Goal: Transaction & Acquisition: Purchase product/service

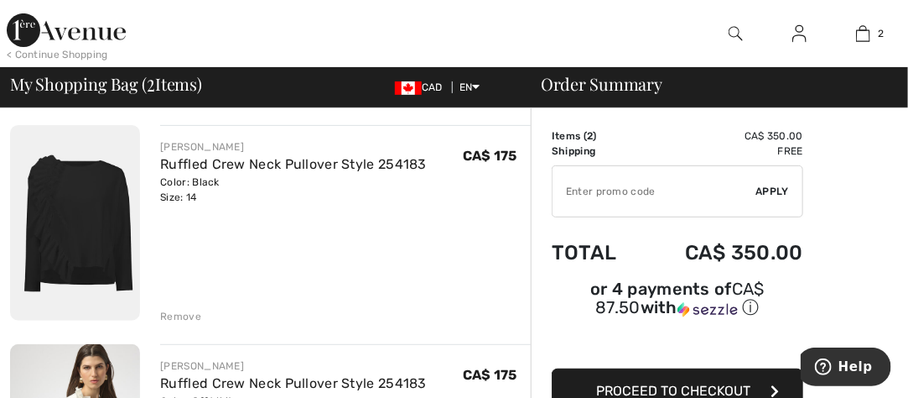
scroll to position [84, 0]
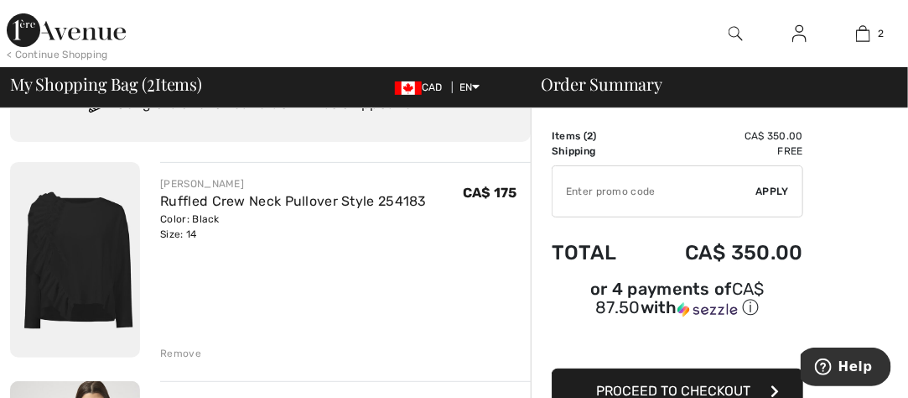
click at [176, 353] on div "Remove" at bounding box center [180, 353] width 41 height 15
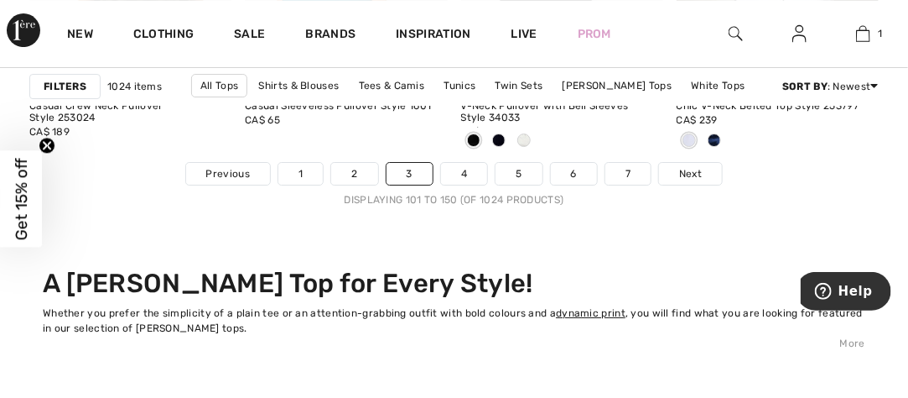
scroll to position [6123, 0]
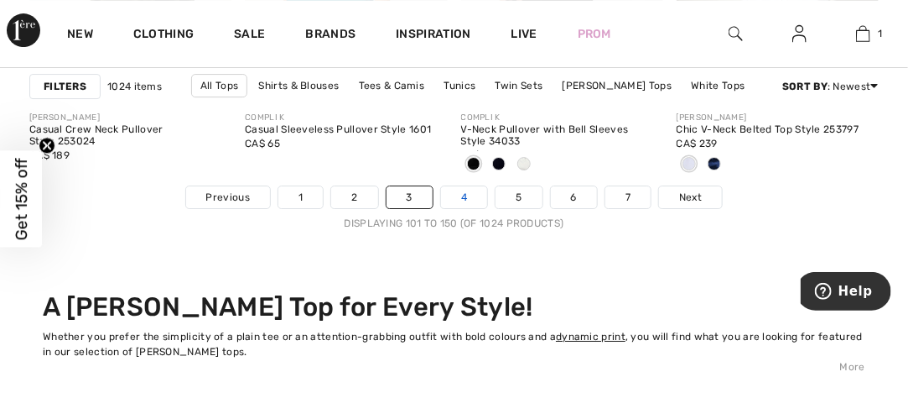
click at [467, 195] on link "4" at bounding box center [464, 197] width 46 height 22
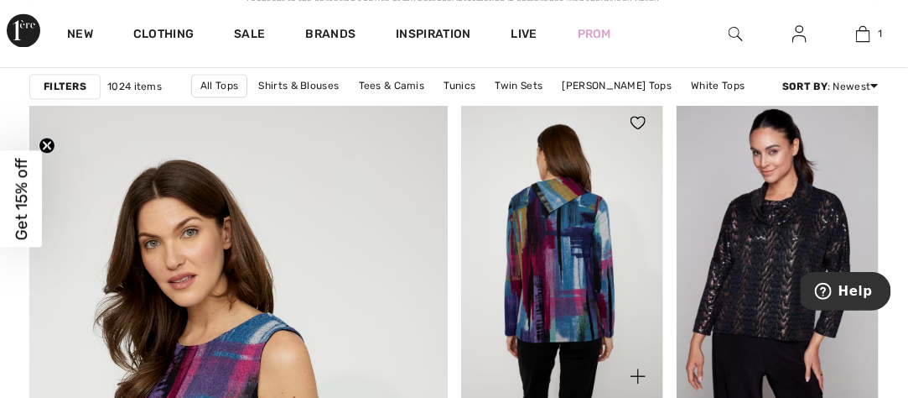
scroll to position [3271, 0]
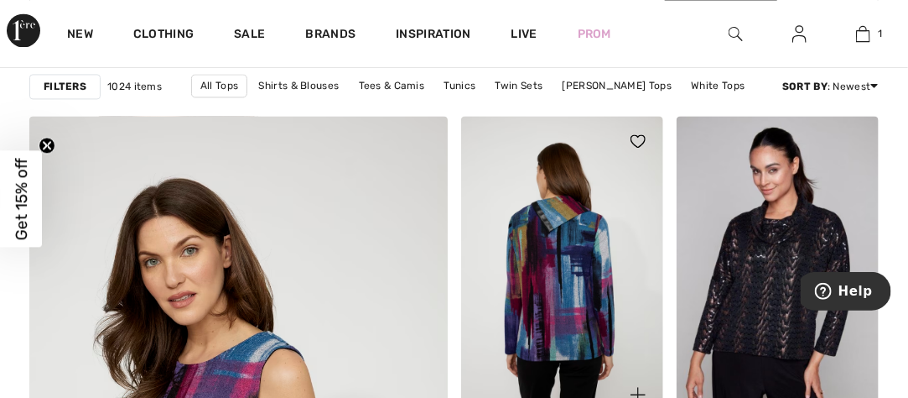
click at [533, 179] on img at bounding box center [562, 268] width 202 height 304
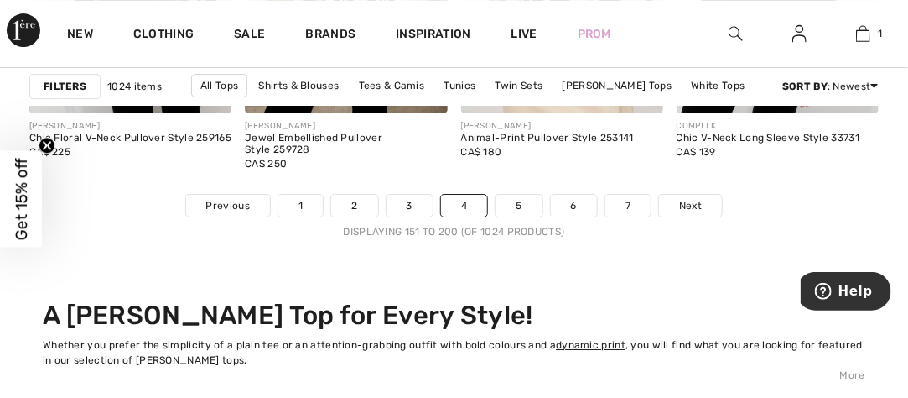
scroll to position [6123, 0]
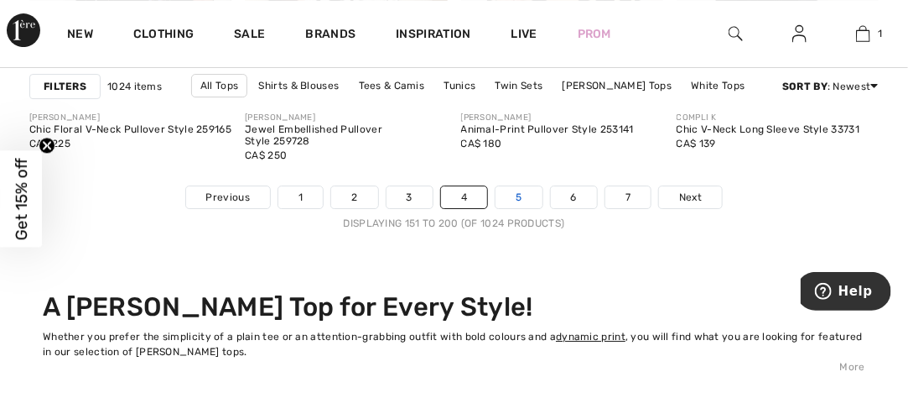
click at [511, 186] on link "5" at bounding box center [519, 197] width 46 height 22
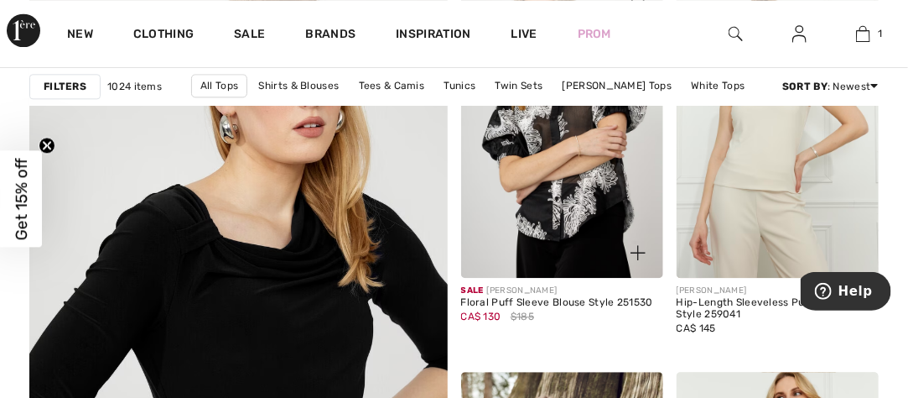
scroll to position [3355, 0]
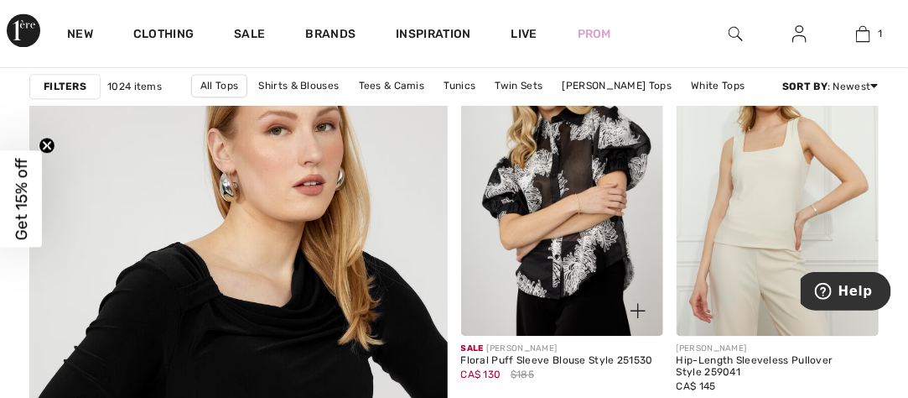
click at [486, 138] on img at bounding box center [562, 184] width 202 height 304
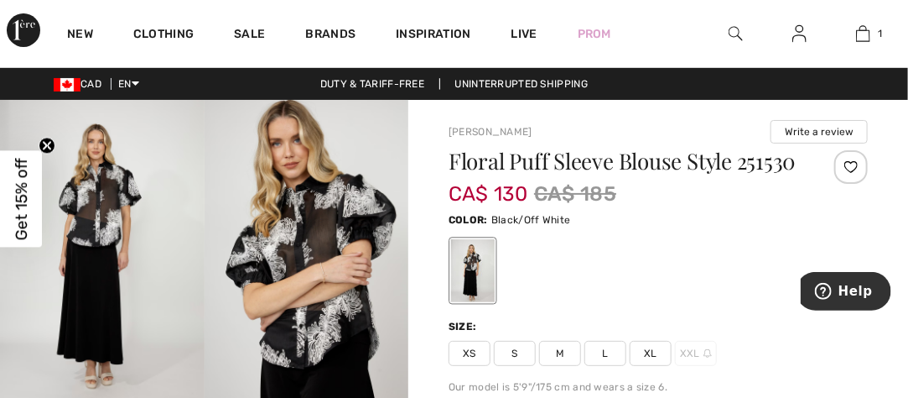
click at [608, 351] on span "L" at bounding box center [606, 353] width 42 height 25
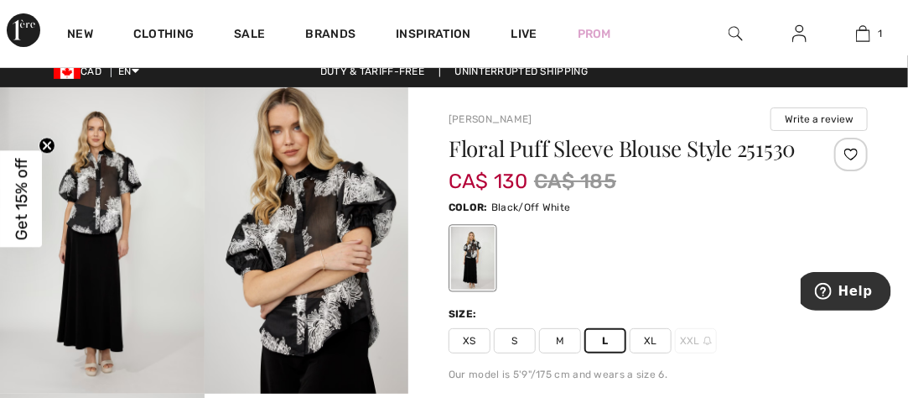
scroll to position [168, 0]
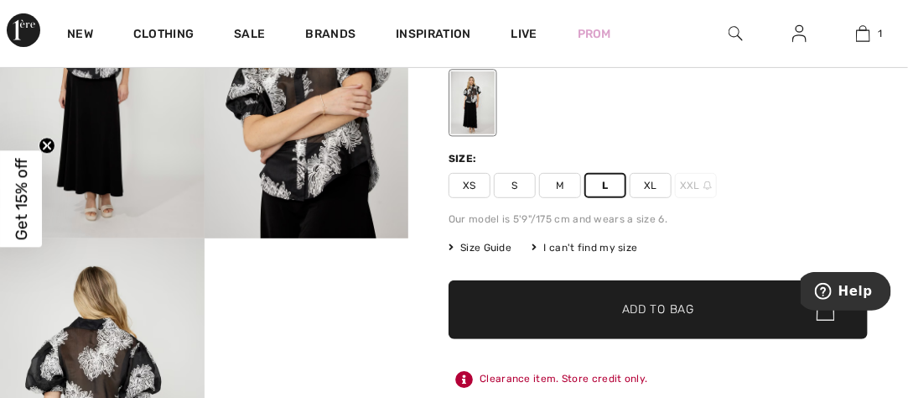
click at [649, 306] on span "Add to Bag" at bounding box center [658, 310] width 72 height 18
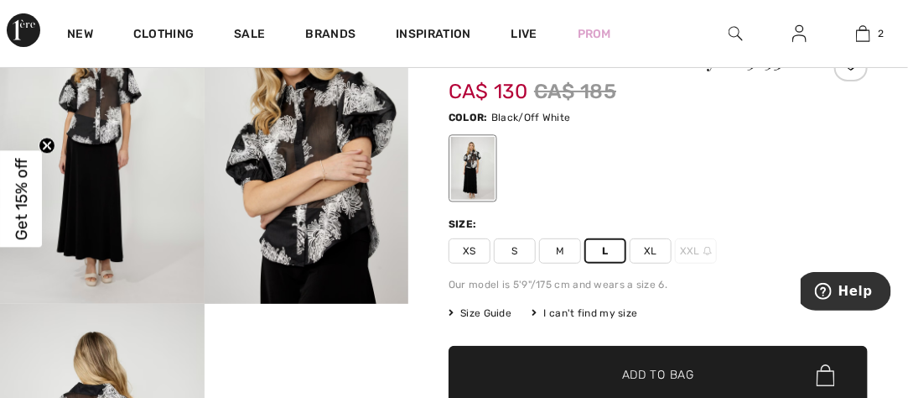
scroll to position [0, 0]
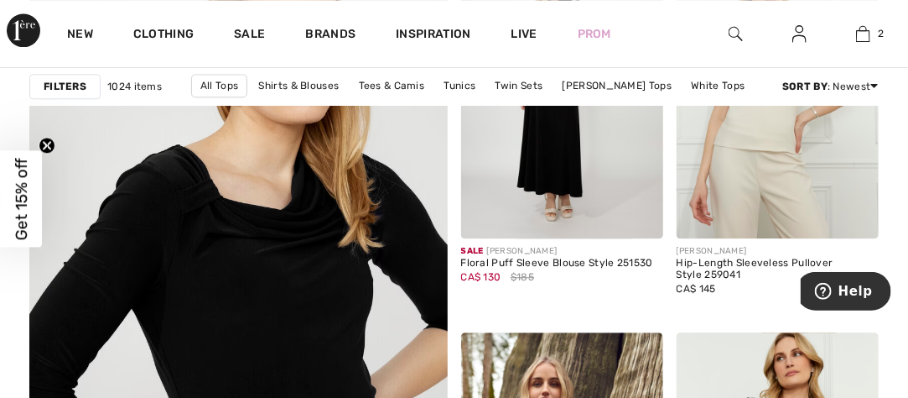
scroll to position [3523, 0]
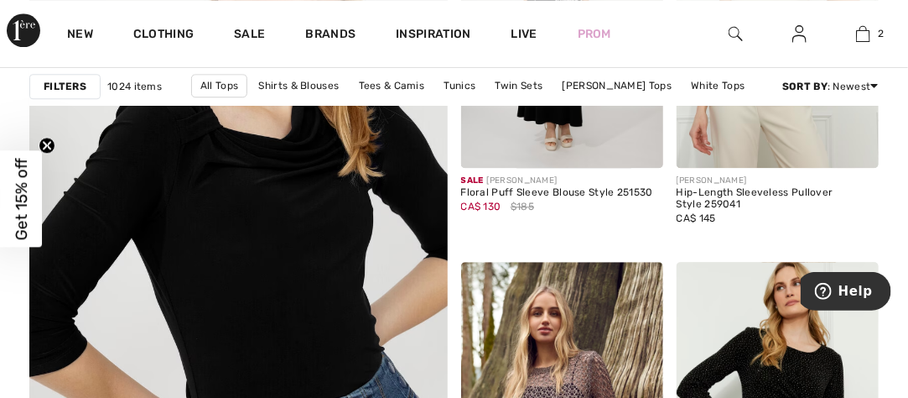
drag, startPoint x: 1, startPoint y: 386, endPoint x: 403, endPoint y: 388, distance: 401.8
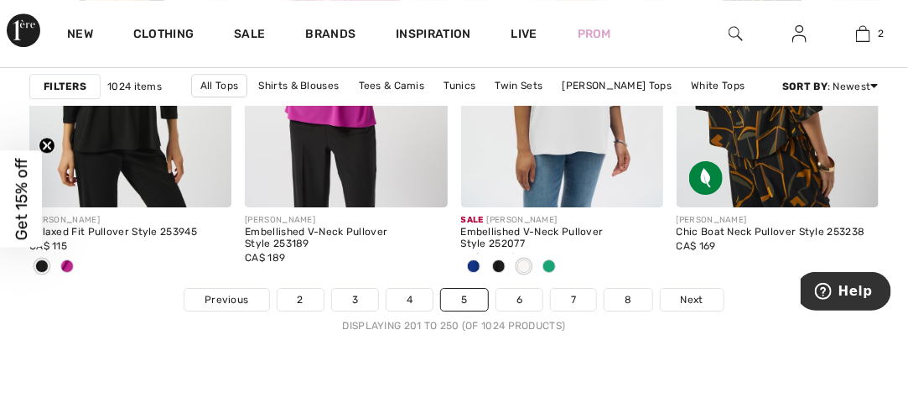
scroll to position [6039, 0]
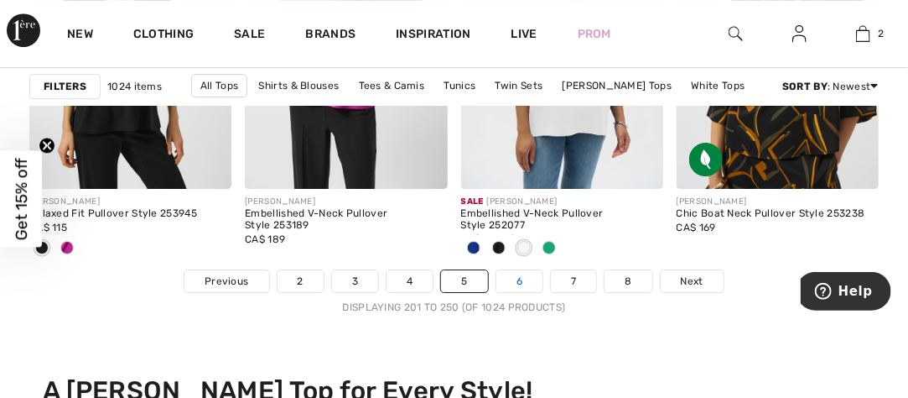
click at [520, 283] on link "6" at bounding box center [520, 281] width 46 height 22
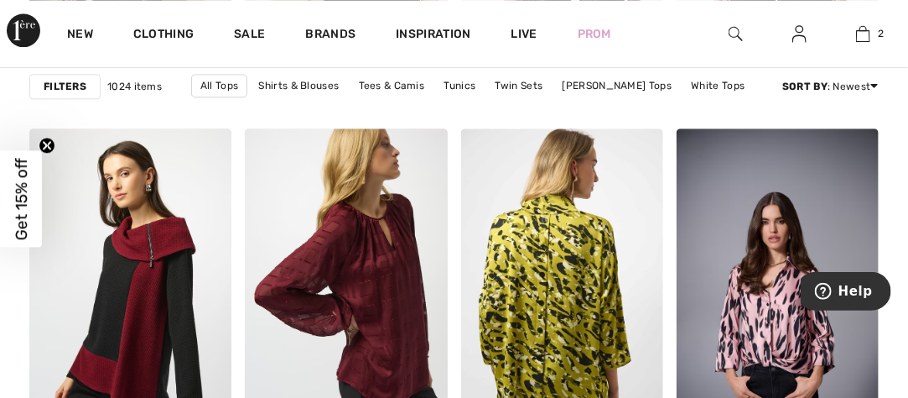
scroll to position [1342, 0]
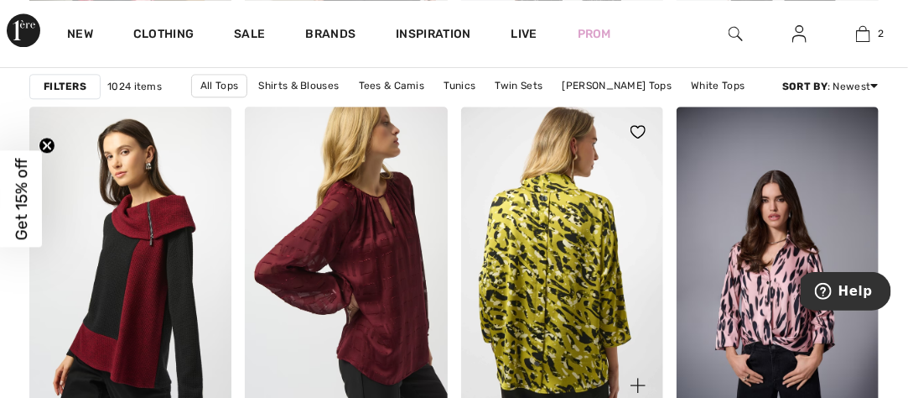
click at [607, 273] on img at bounding box center [562, 259] width 202 height 304
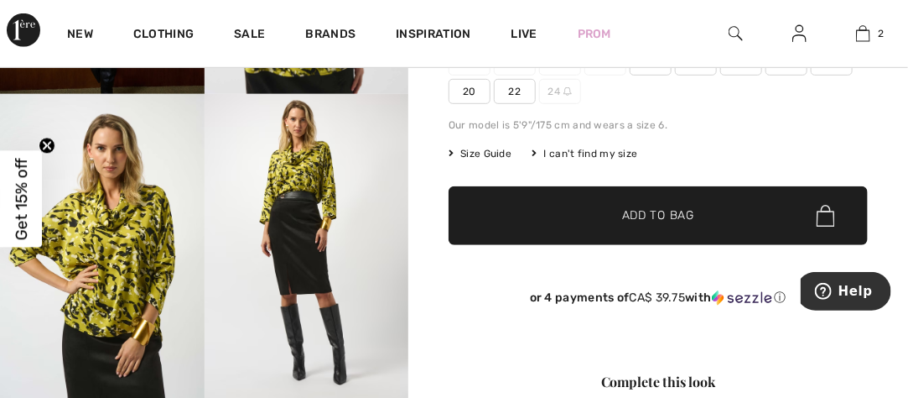
scroll to position [336, 0]
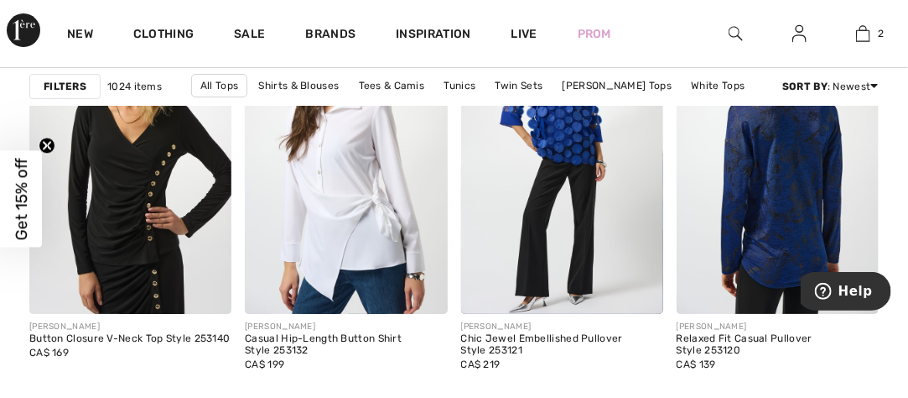
scroll to position [4110, 0]
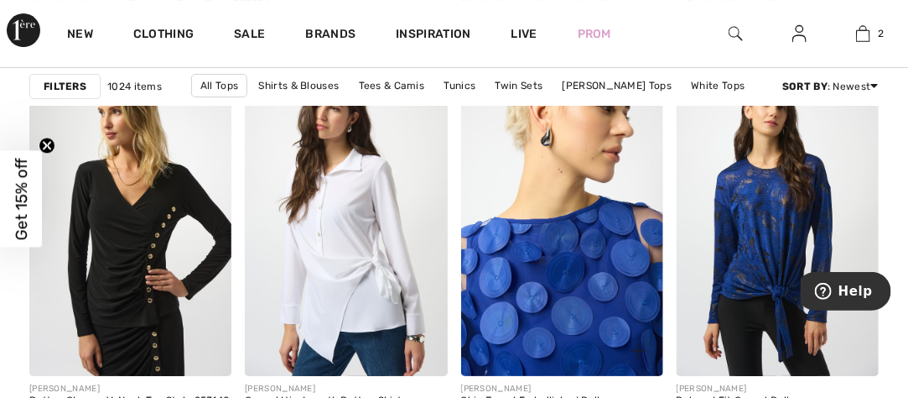
click at [662, 185] on img at bounding box center [562, 224] width 202 height 304
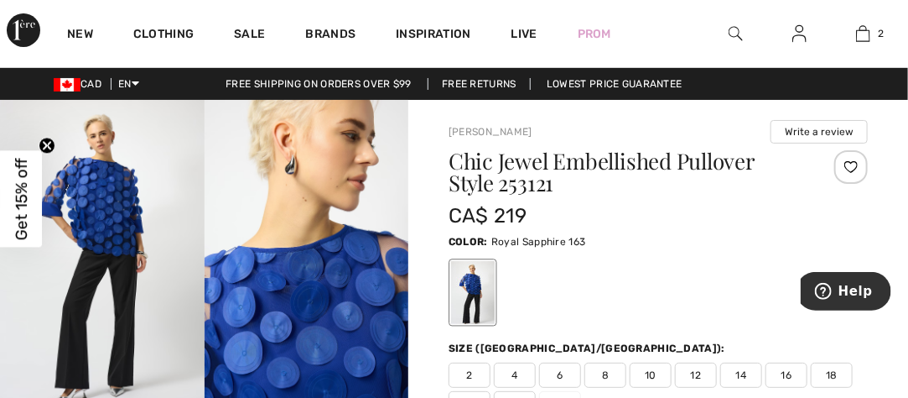
click at [736, 368] on span "14" at bounding box center [742, 374] width 42 height 25
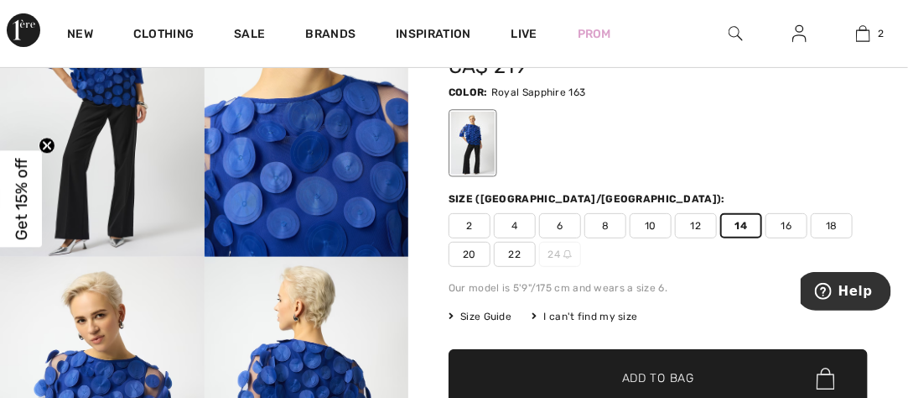
scroll to position [168, 0]
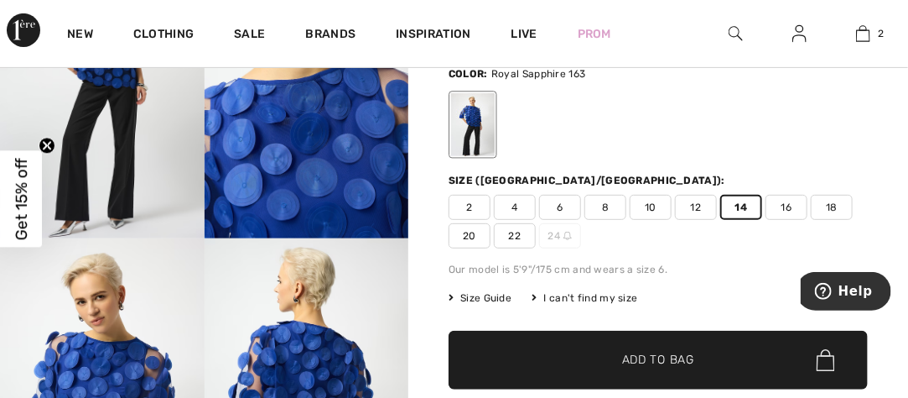
click at [749, 368] on span "✔ Added to Bag Add to Bag" at bounding box center [658, 359] width 419 height 59
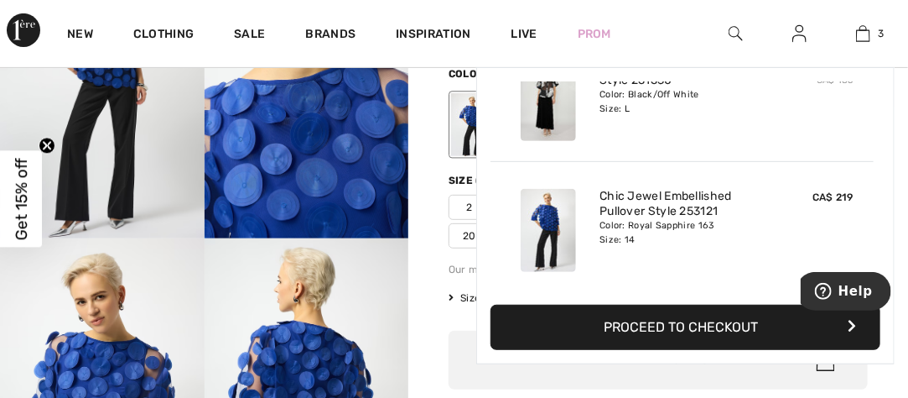
scroll to position [0, 0]
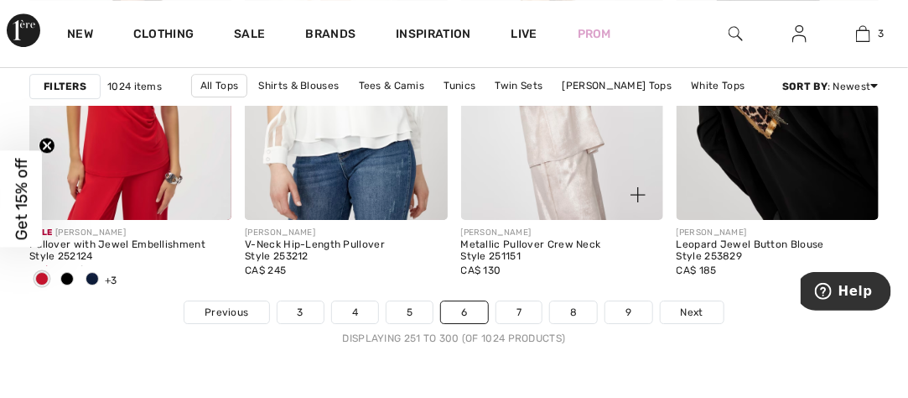
scroll to position [6039, 0]
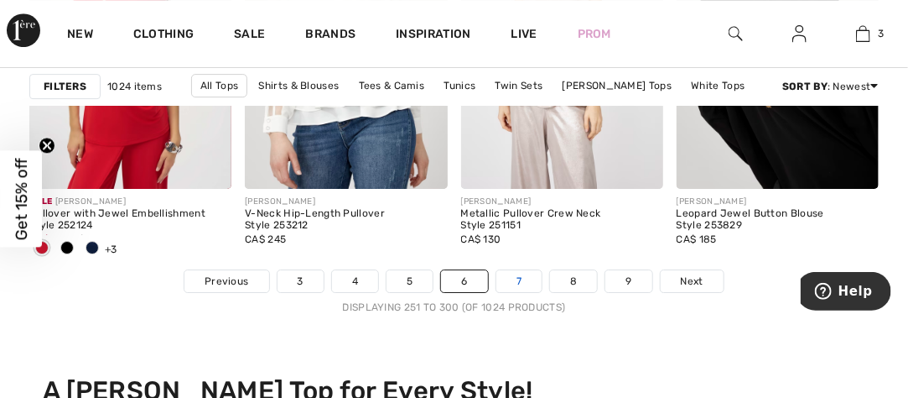
click at [521, 276] on link "7" at bounding box center [519, 281] width 45 height 22
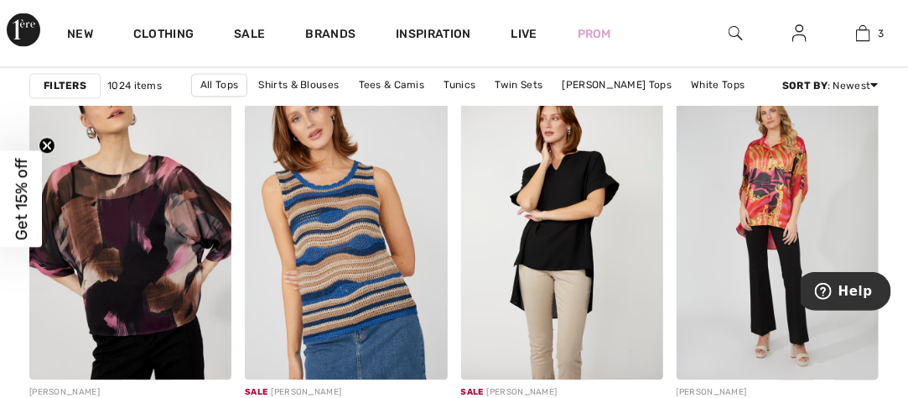
scroll to position [1007, 0]
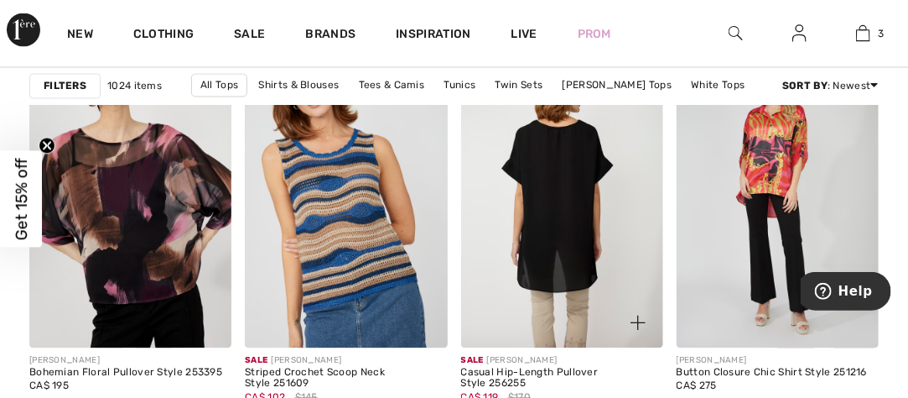
click at [531, 244] on img at bounding box center [562, 196] width 202 height 304
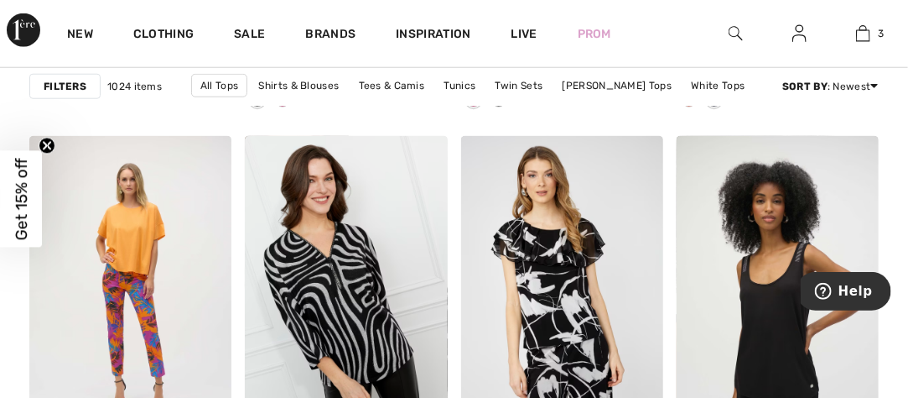
scroll to position [2684, 0]
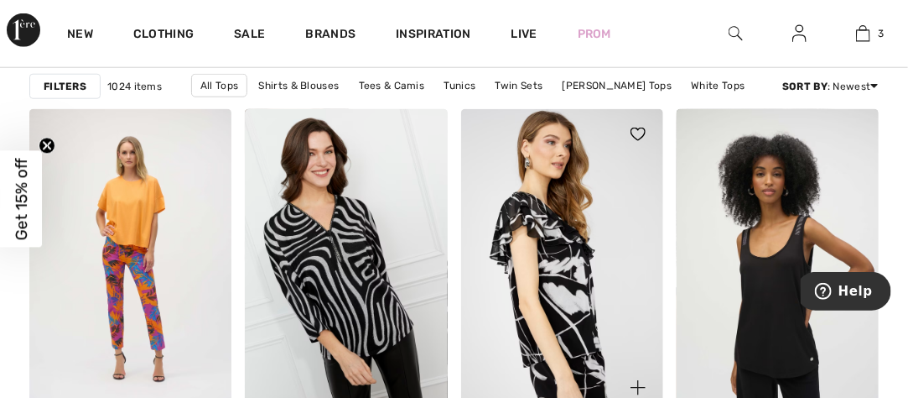
click at [565, 249] on img at bounding box center [562, 261] width 202 height 304
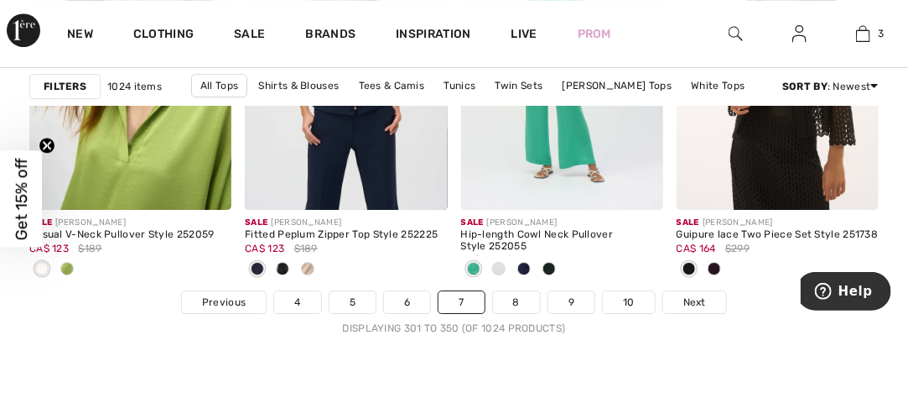
scroll to position [6039, 0]
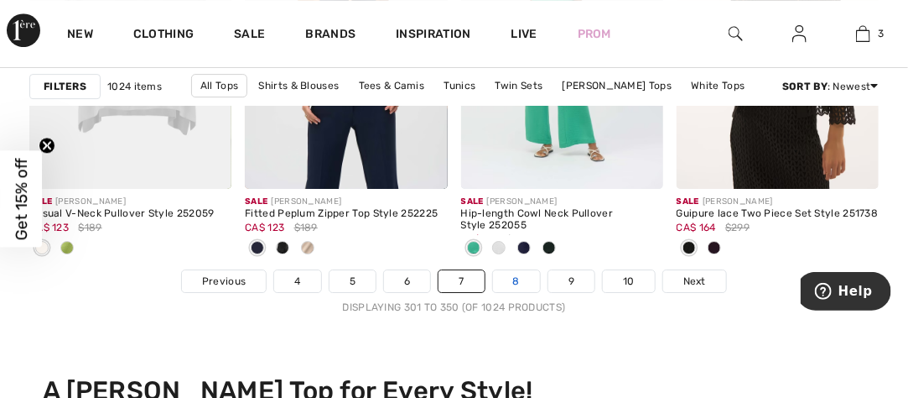
click at [524, 275] on link "8" at bounding box center [516, 281] width 47 height 22
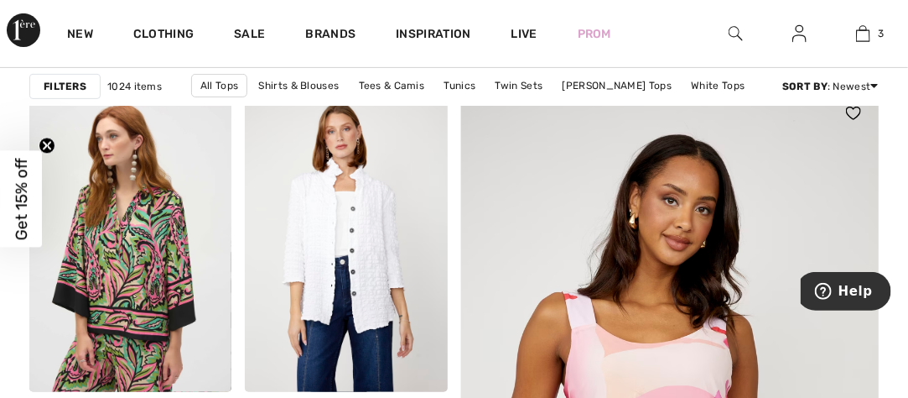
scroll to position [252, 0]
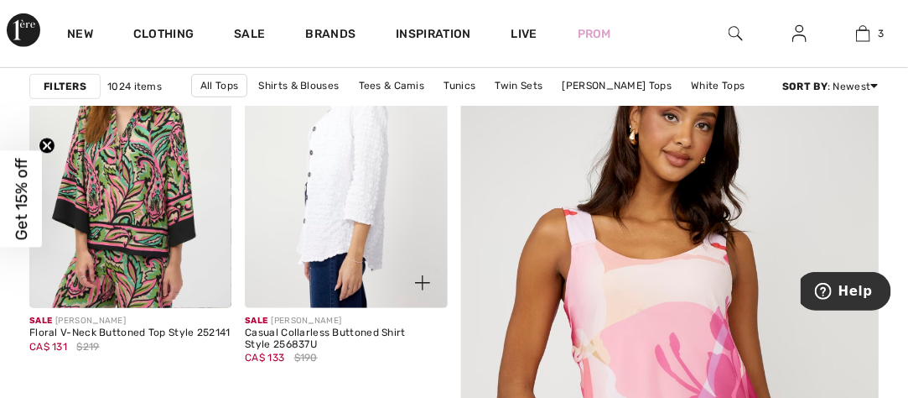
click at [346, 141] on img at bounding box center [346, 156] width 202 height 304
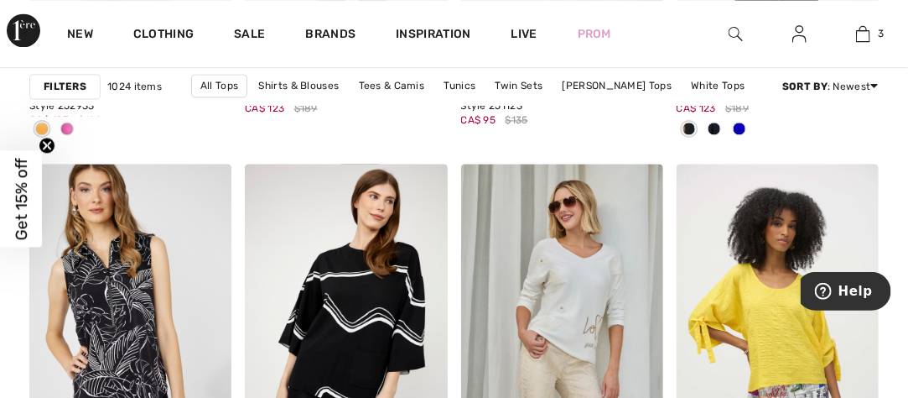
scroll to position [5452, 0]
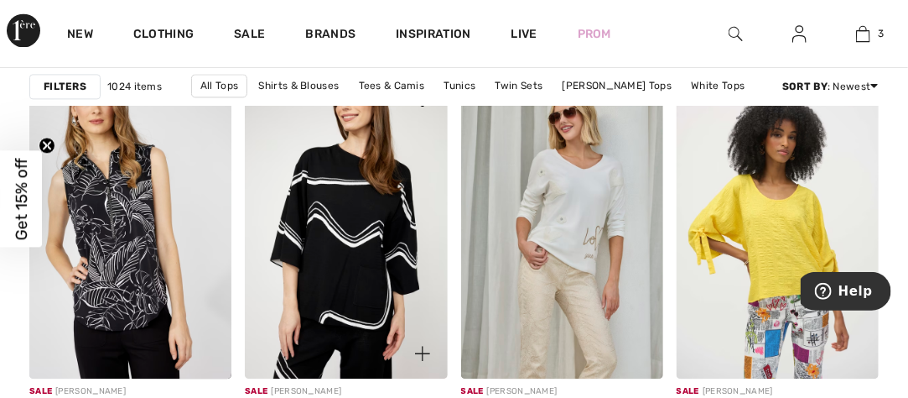
click at [297, 151] on img at bounding box center [346, 227] width 202 height 304
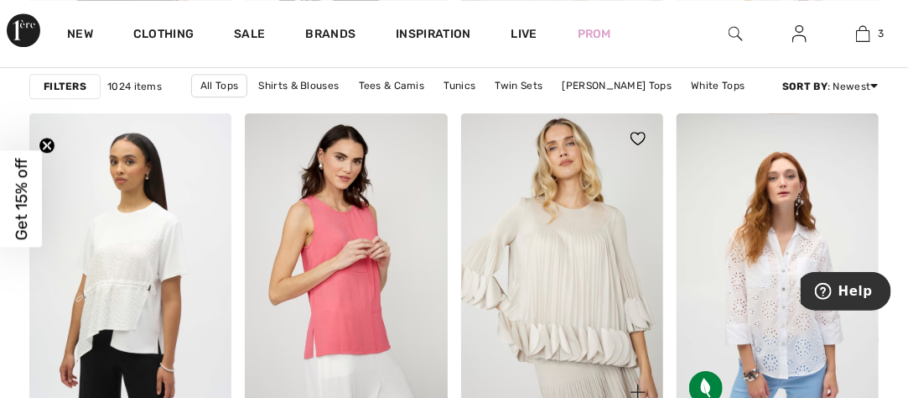
scroll to position [5788, 0]
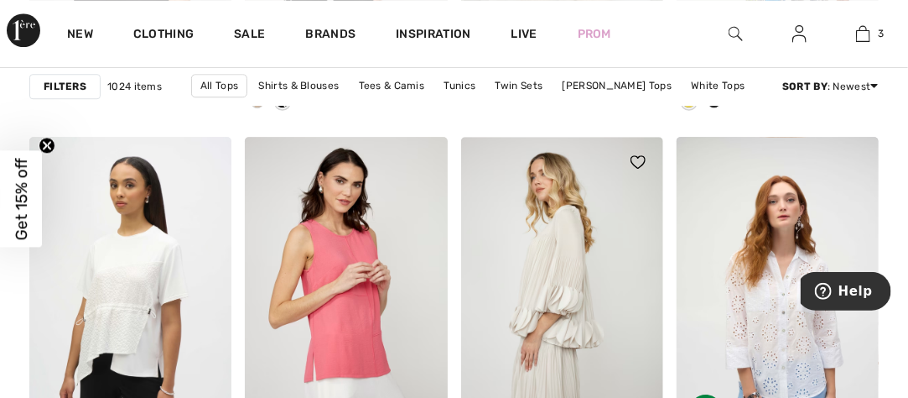
click at [633, 209] on img at bounding box center [562, 289] width 202 height 304
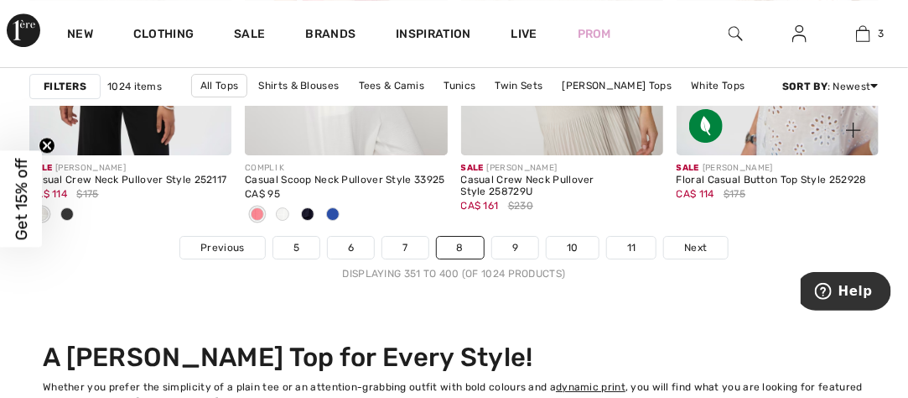
scroll to position [6123, 0]
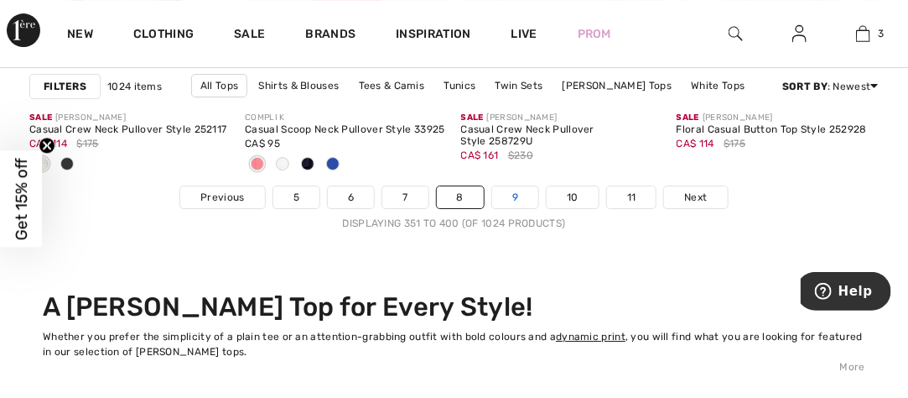
click at [512, 189] on link "9" at bounding box center [515, 197] width 46 height 22
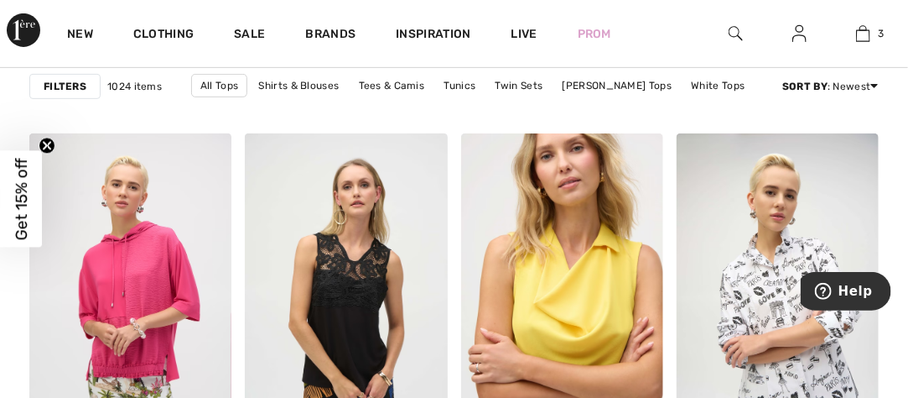
scroll to position [4446, 0]
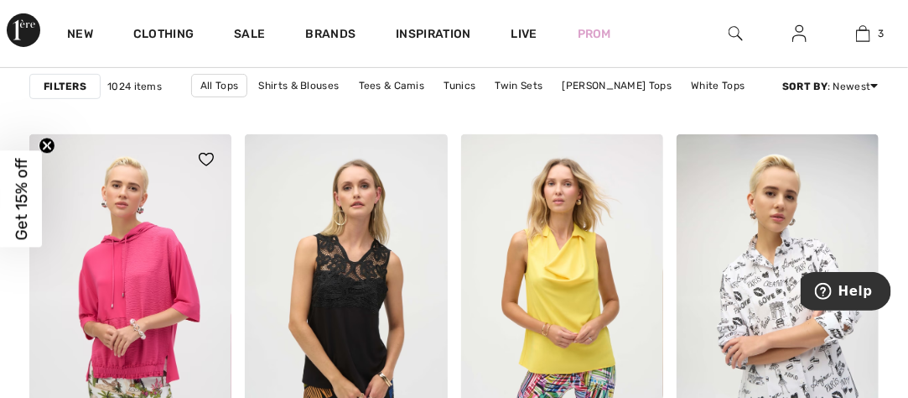
click at [163, 175] on div at bounding box center [197, 169] width 70 height 70
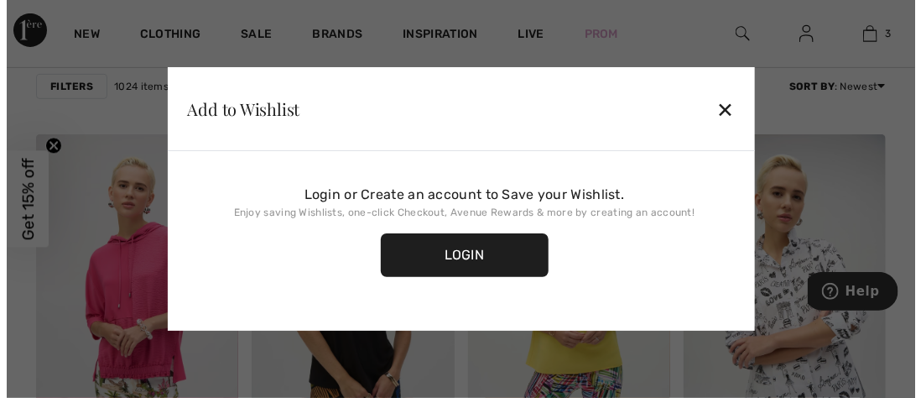
scroll to position [4495, 0]
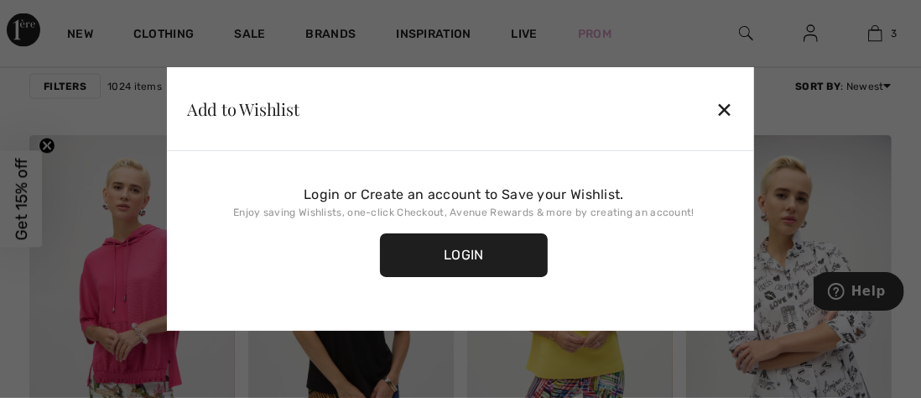
click at [724, 105] on div "✕" at bounding box center [725, 108] width 18 height 35
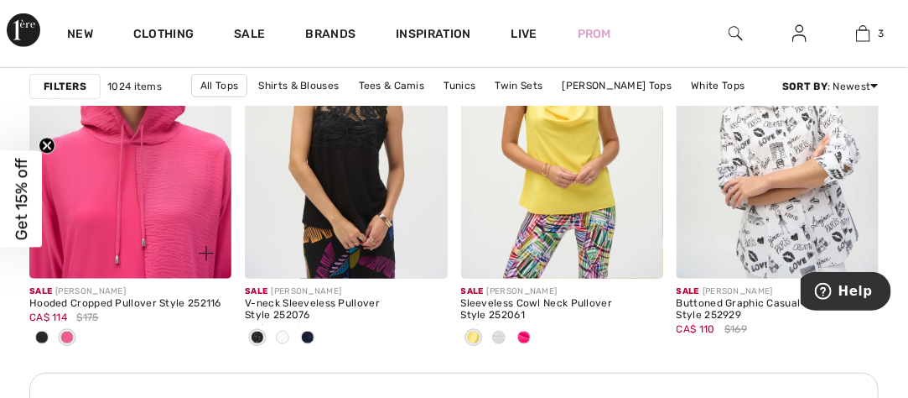
scroll to position [4613, 0]
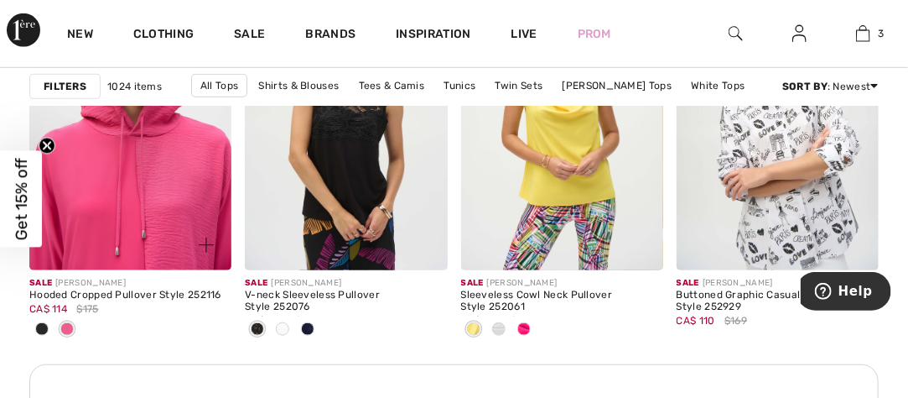
click at [172, 195] on img at bounding box center [130, 118] width 202 height 304
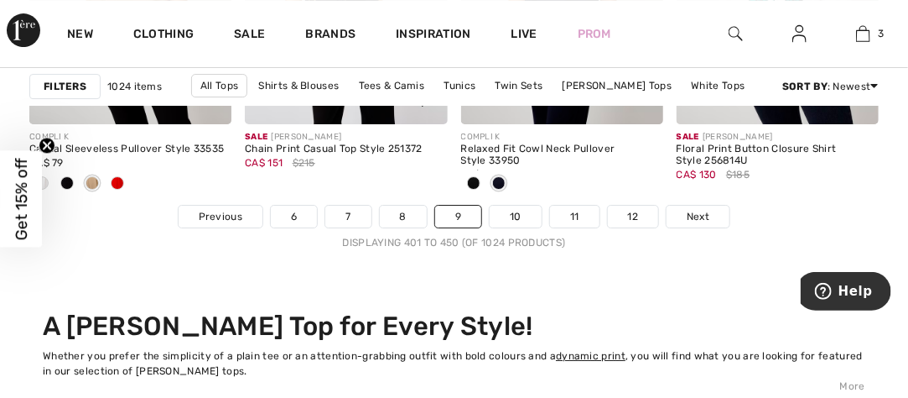
scroll to position [6123, 0]
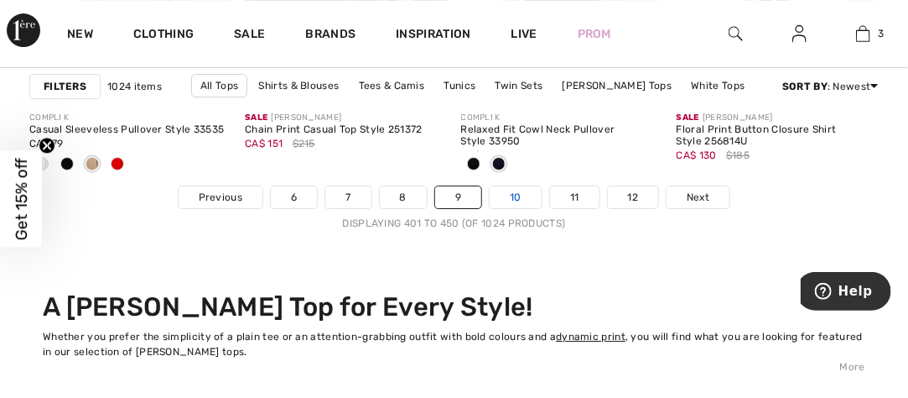
click at [527, 204] on link "10" at bounding box center [516, 197] width 52 height 22
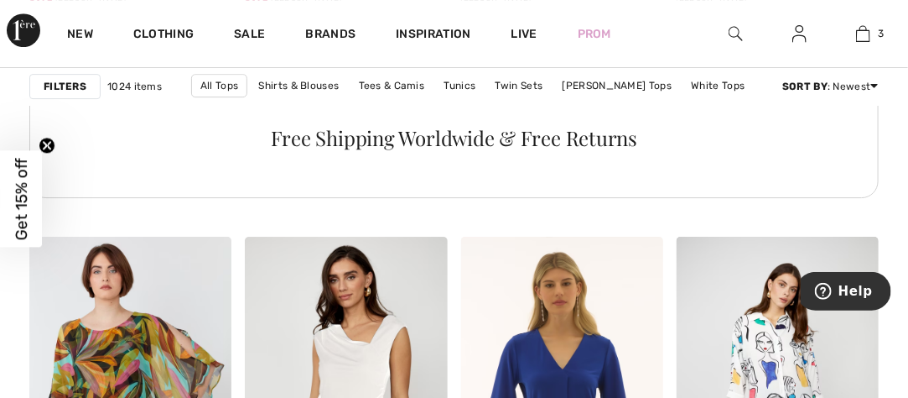
scroll to position [1929, 0]
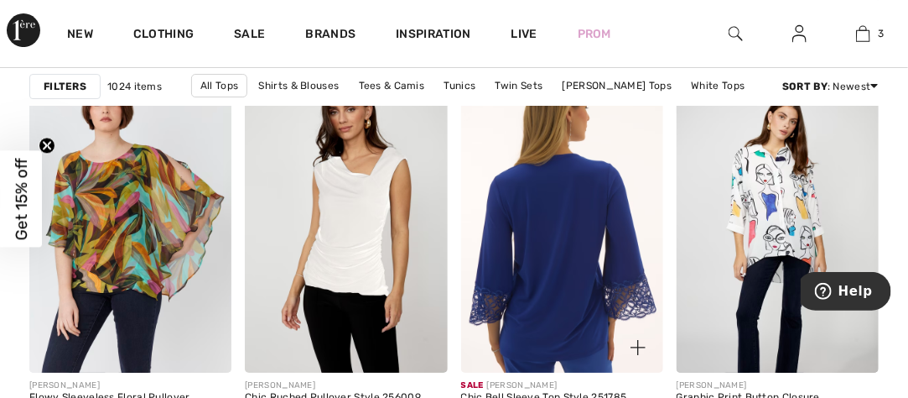
click at [521, 209] on img at bounding box center [562, 221] width 202 height 304
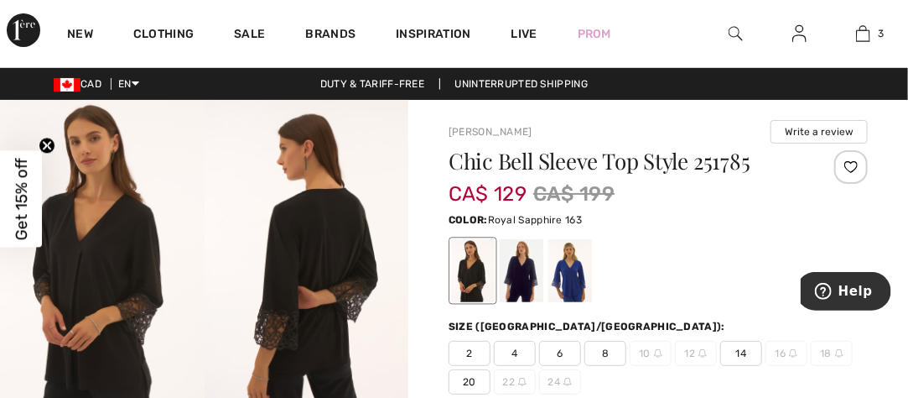
click at [561, 268] on div at bounding box center [571, 270] width 44 height 63
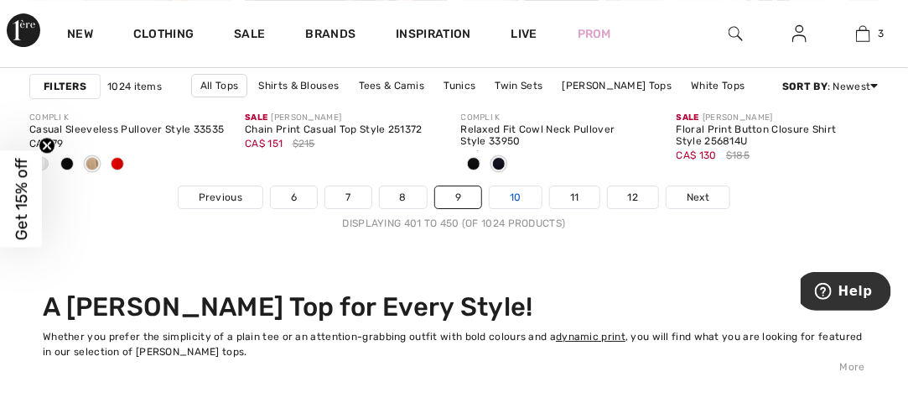
click at [504, 198] on link "10" at bounding box center [516, 197] width 52 height 22
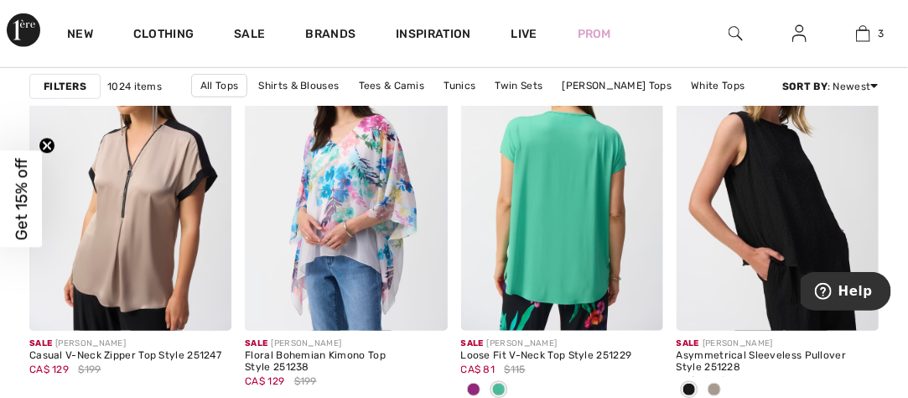
scroll to position [4529, 0]
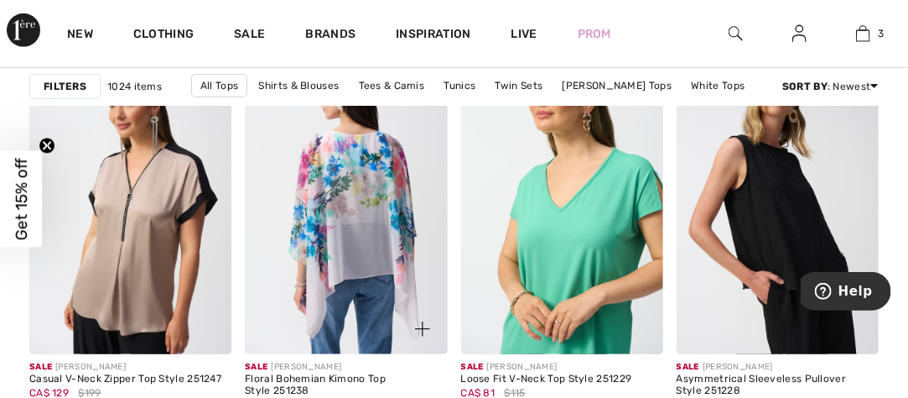
click at [419, 141] on img at bounding box center [346, 202] width 202 height 304
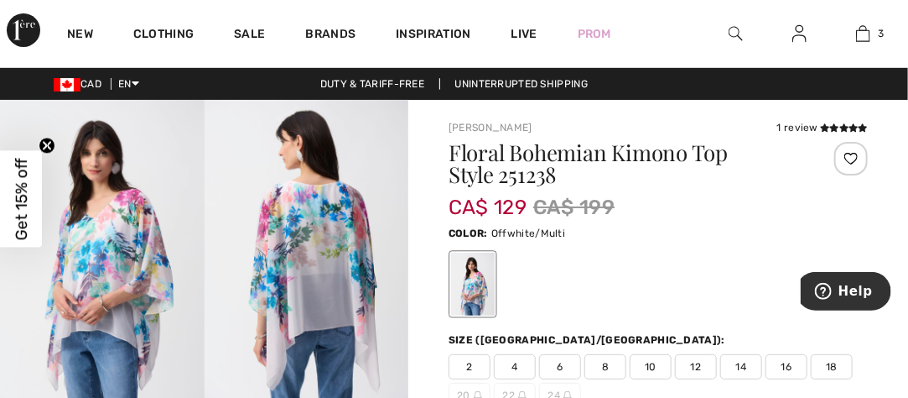
click at [733, 359] on span "14" at bounding box center [742, 366] width 42 height 25
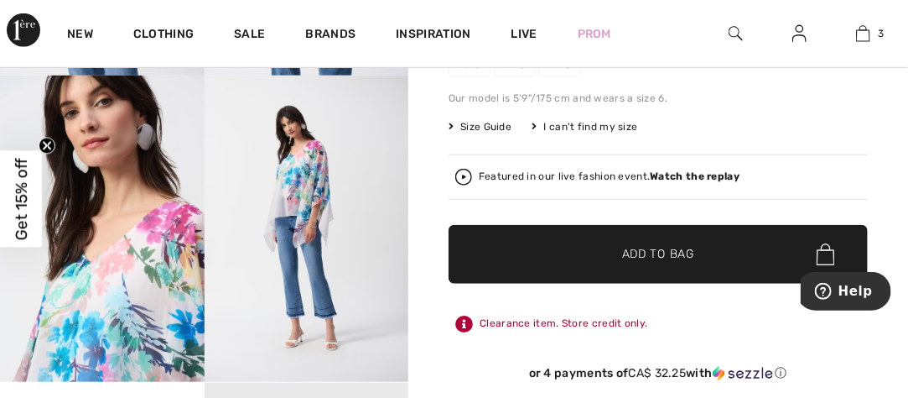
scroll to position [336, 0]
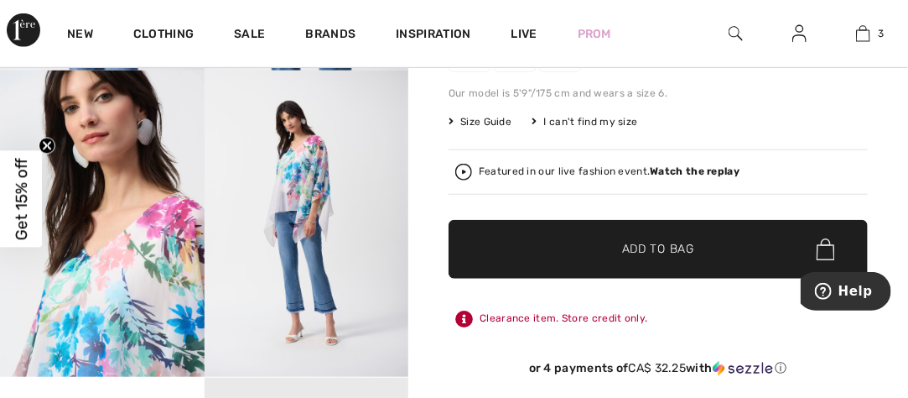
click at [715, 248] on span "✔ Added to Bag Add to Bag" at bounding box center [658, 249] width 419 height 59
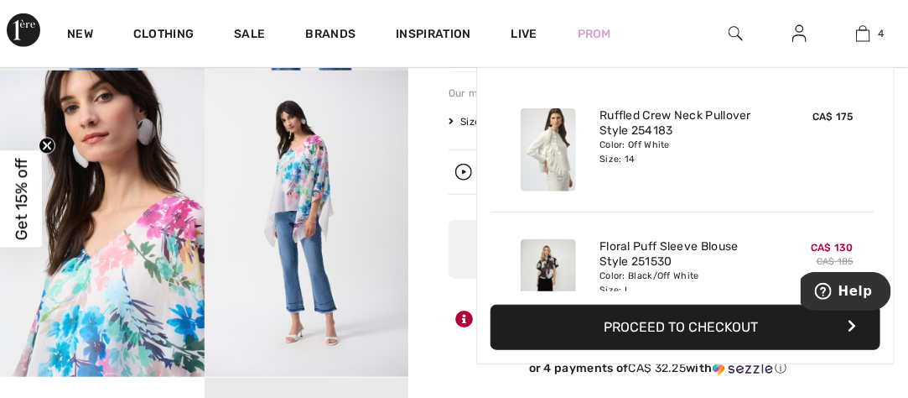
scroll to position [312, 0]
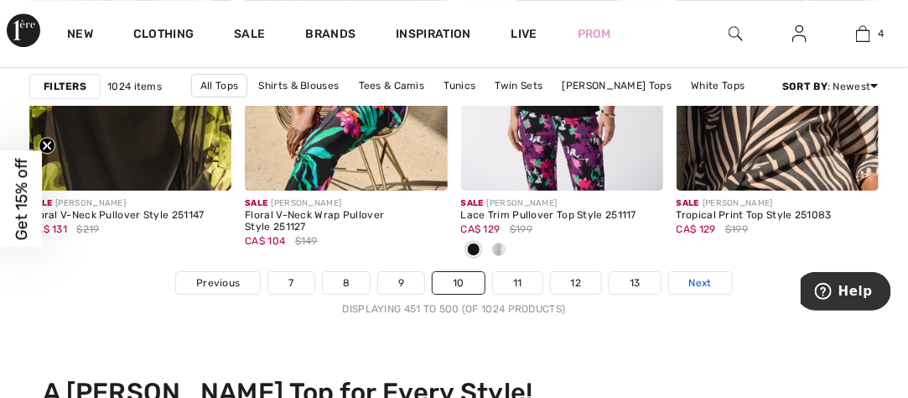
scroll to position [6039, 0]
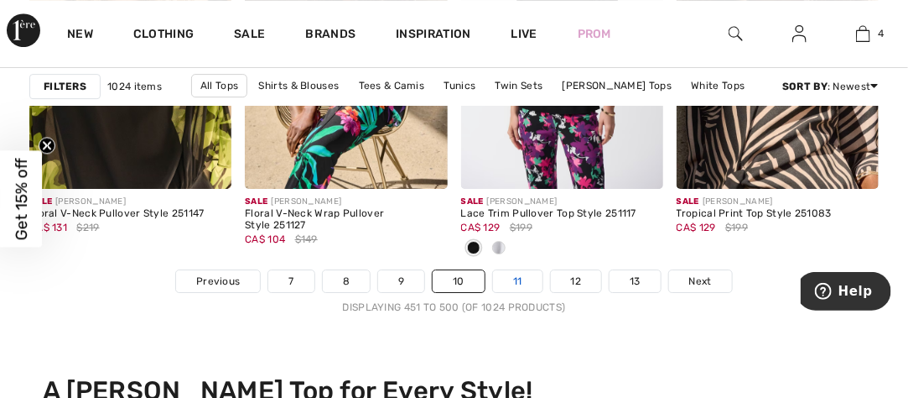
click at [512, 276] on link "11" at bounding box center [517, 281] width 49 height 22
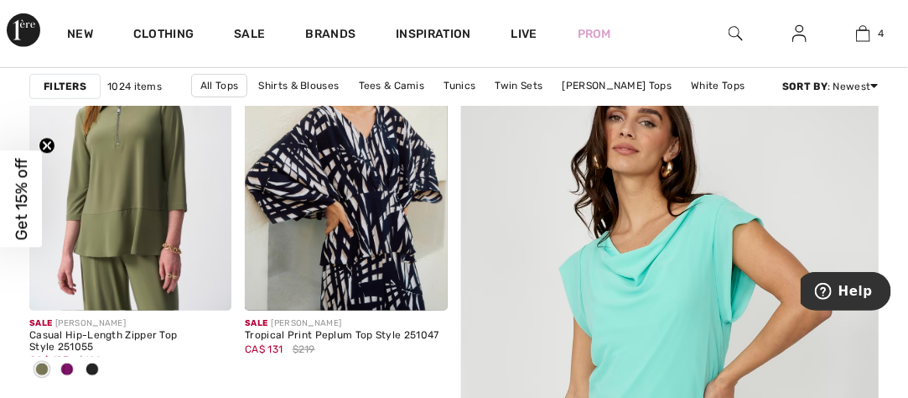
scroll to position [252, 0]
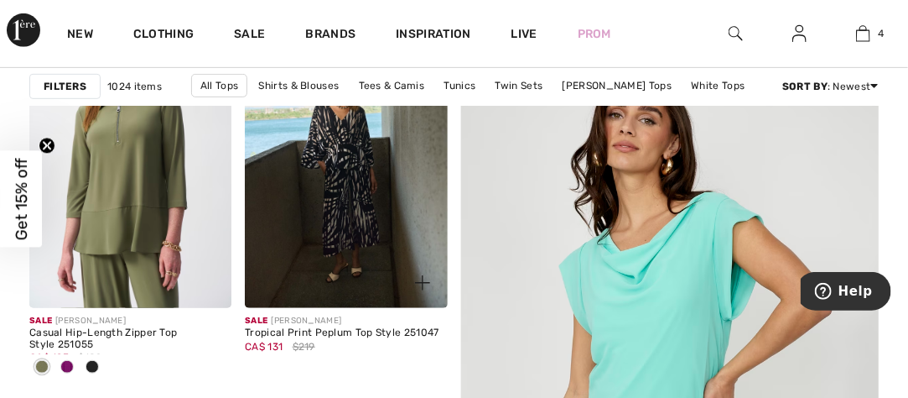
click at [376, 182] on img at bounding box center [346, 156] width 202 height 304
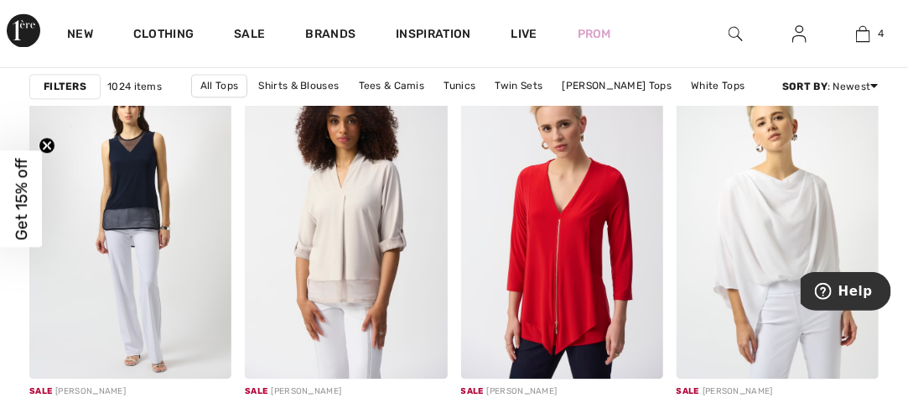
scroll to position [5536, 0]
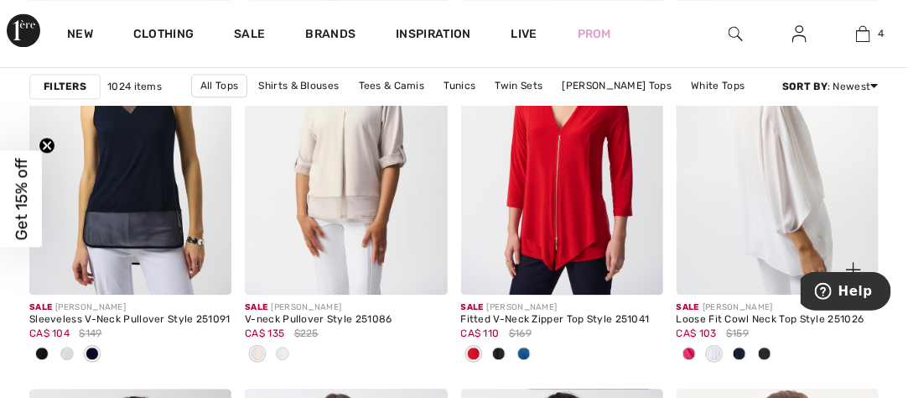
click at [716, 199] on img at bounding box center [778, 143] width 202 height 304
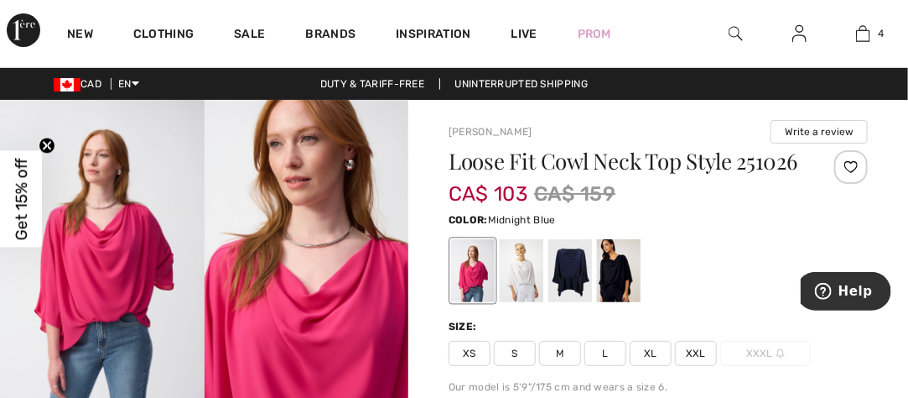
click at [570, 278] on div at bounding box center [571, 270] width 44 height 63
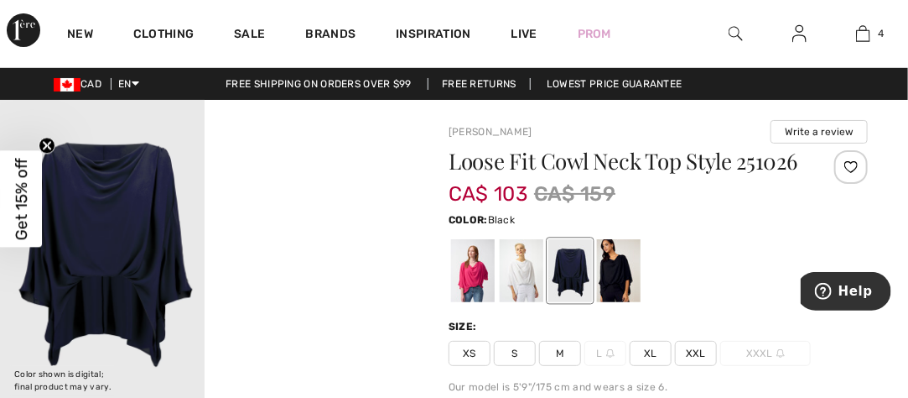
click at [625, 278] on div at bounding box center [619, 270] width 44 height 63
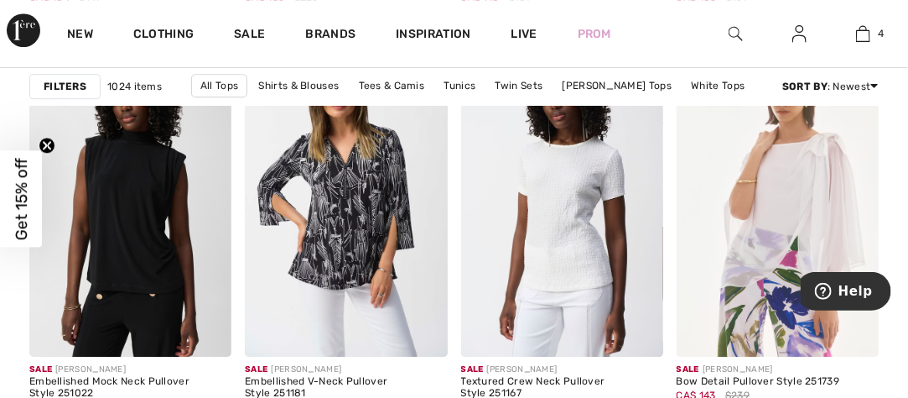
scroll to position [6123, 0]
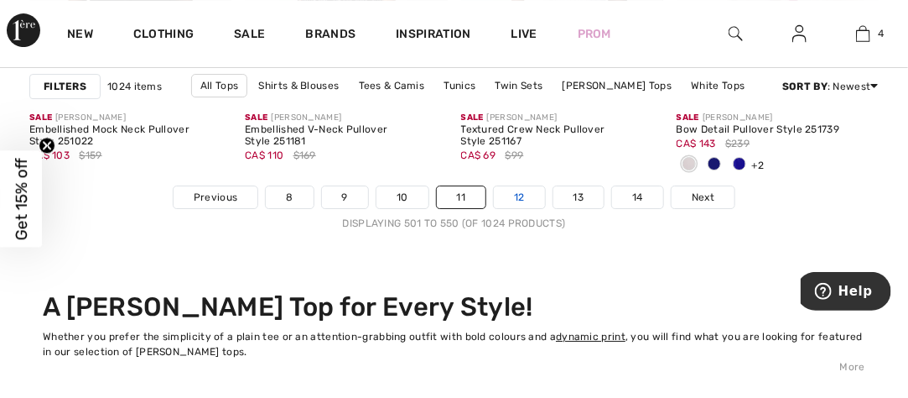
click at [527, 194] on link "12" at bounding box center [519, 197] width 51 height 22
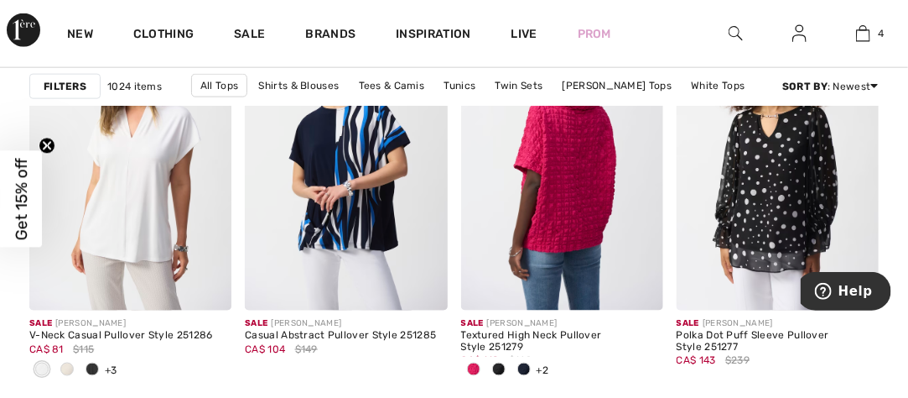
scroll to position [2684, 0]
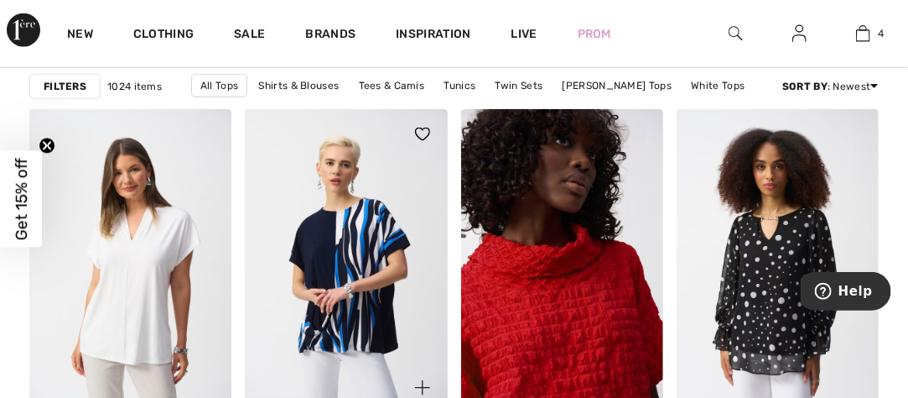
click at [398, 154] on div at bounding box center [413, 144] width 70 height 70
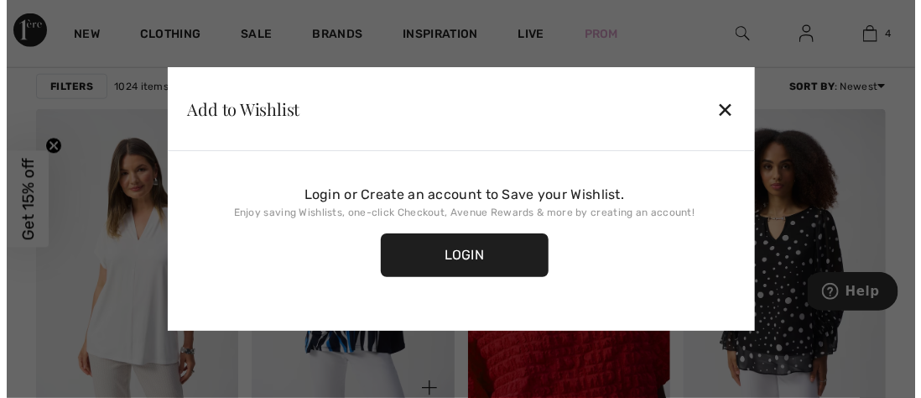
scroll to position [2713, 0]
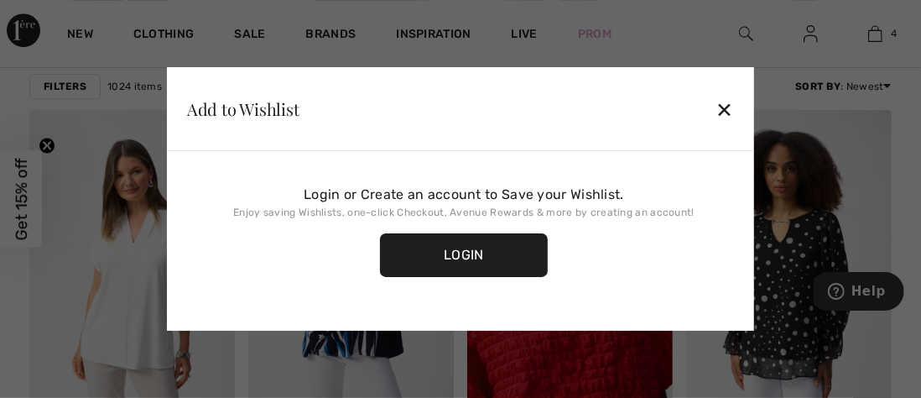
click at [724, 104] on div "✕" at bounding box center [725, 108] width 18 height 35
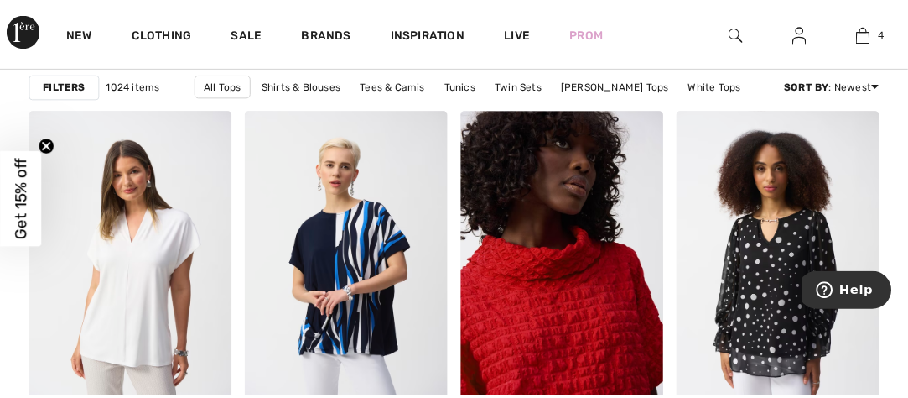
scroll to position [2684, 0]
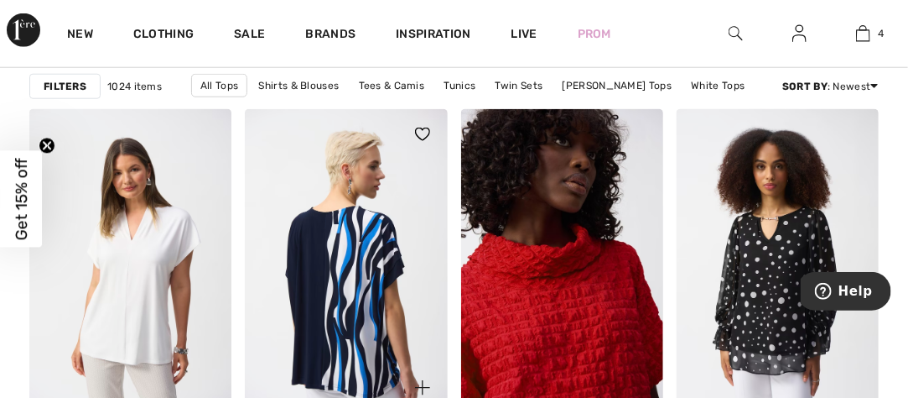
click at [399, 315] on img at bounding box center [346, 261] width 202 height 304
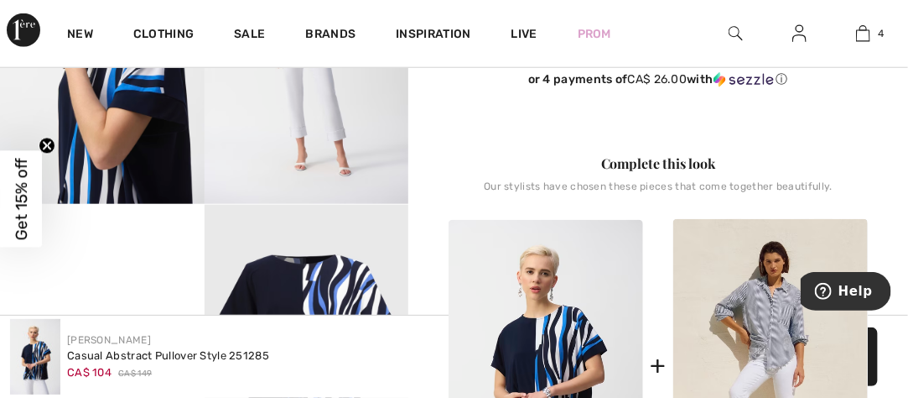
scroll to position [503, 0]
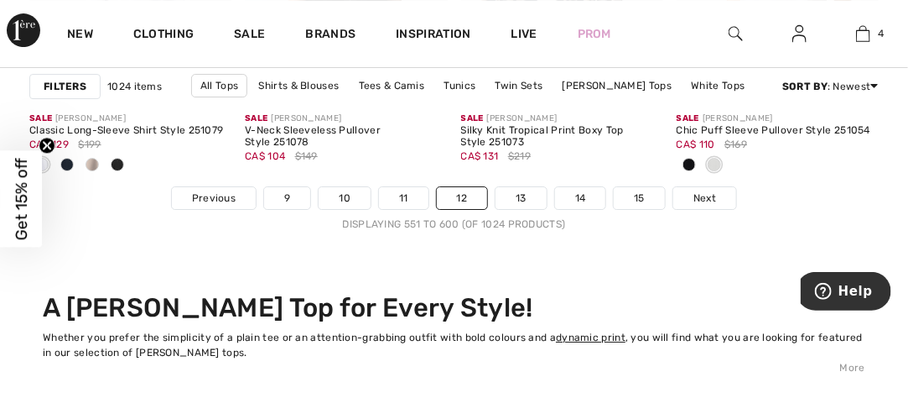
scroll to position [6123, 0]
click at [517, 197] on link "13" at bounding box center [521, 197] width 51 height 22
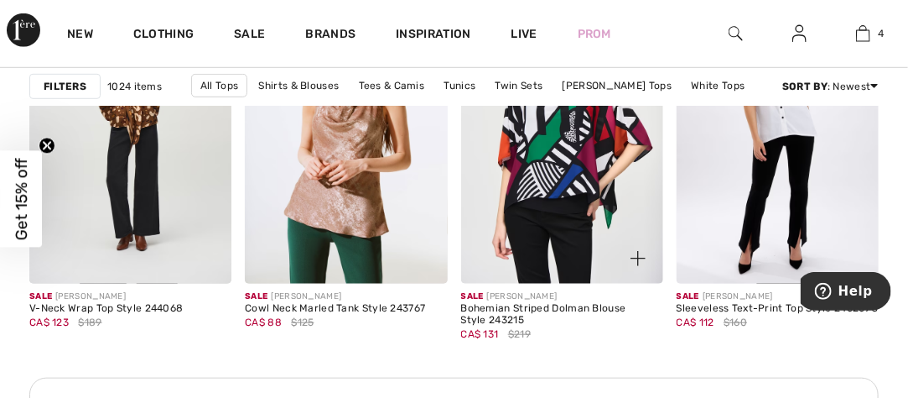
scroll to position [4613, 0]
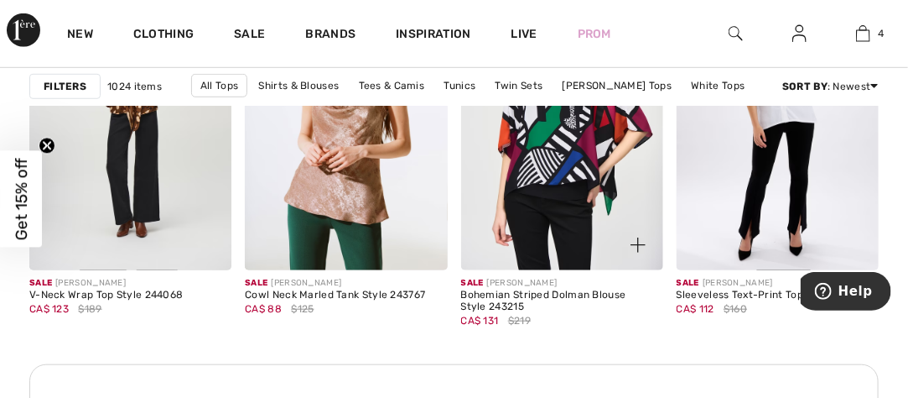
click at [635, 189] on img at bounding box center [562, 118] width 202 height 304
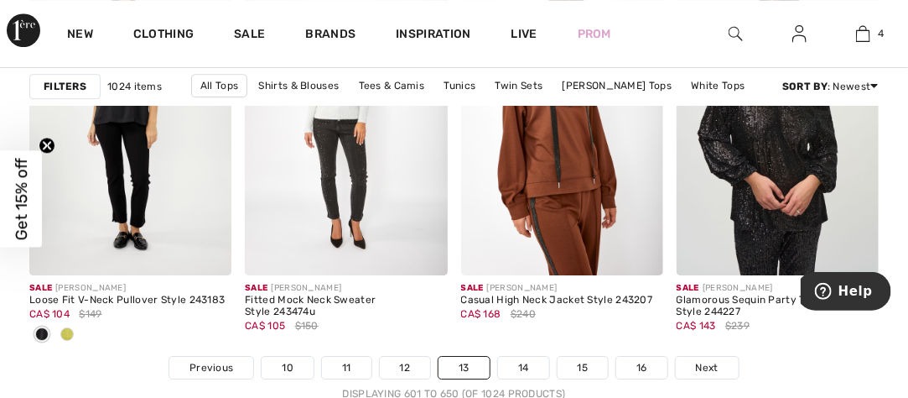
scroll to position [6123, 0]
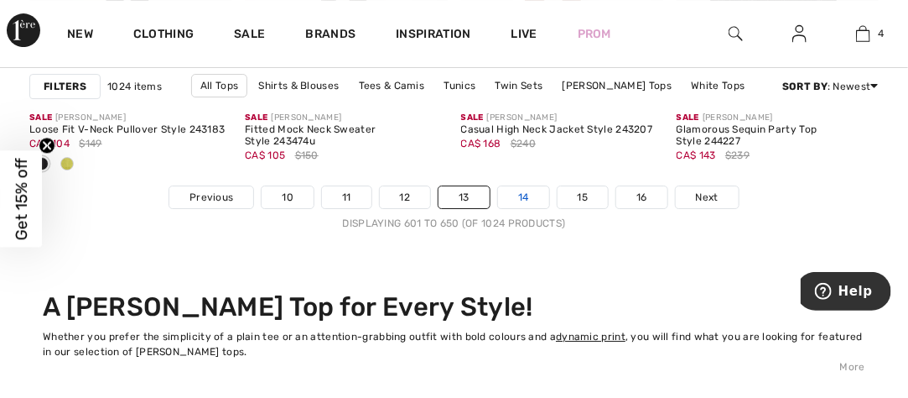
click at [529, 194] on link "14" at bounding box center [523, 197] width 51 height 22
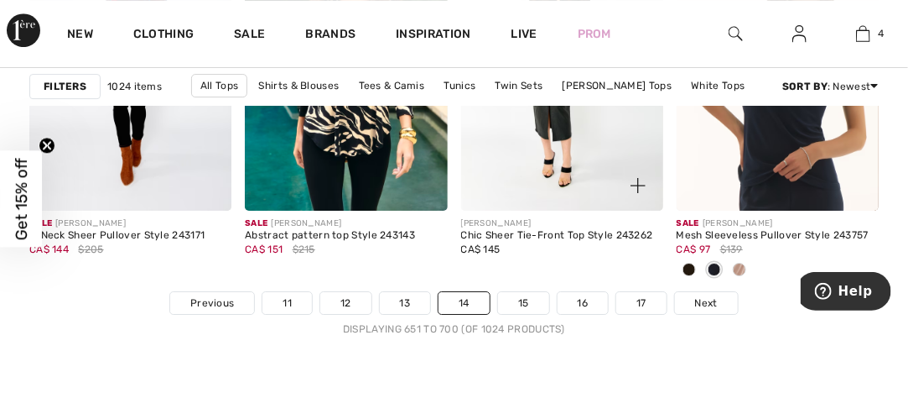
scroll to position [6039, 0]
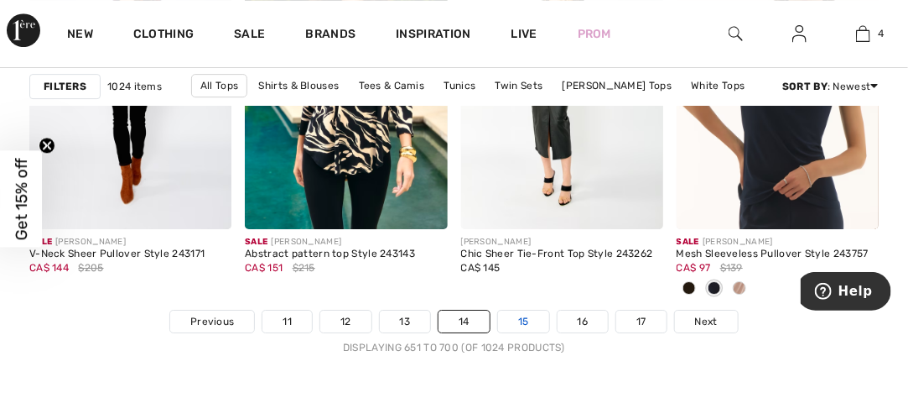
click at [541, 310] on link "15" at bounding box center [523, 321] width 51 height 22
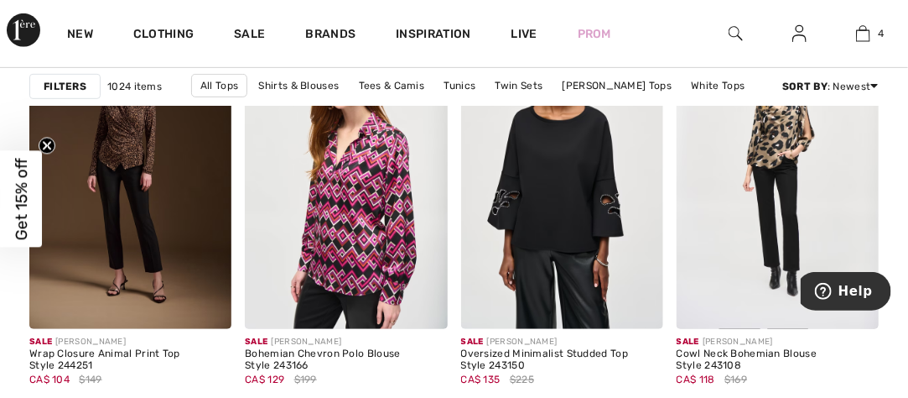
scroll to position [2349, 0]
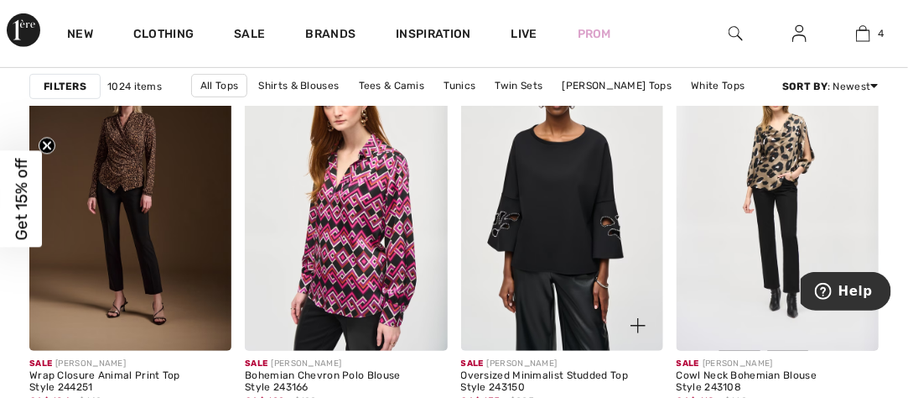
click at [658, 168] on img at bounding box center [562, 199] width 202 height 304
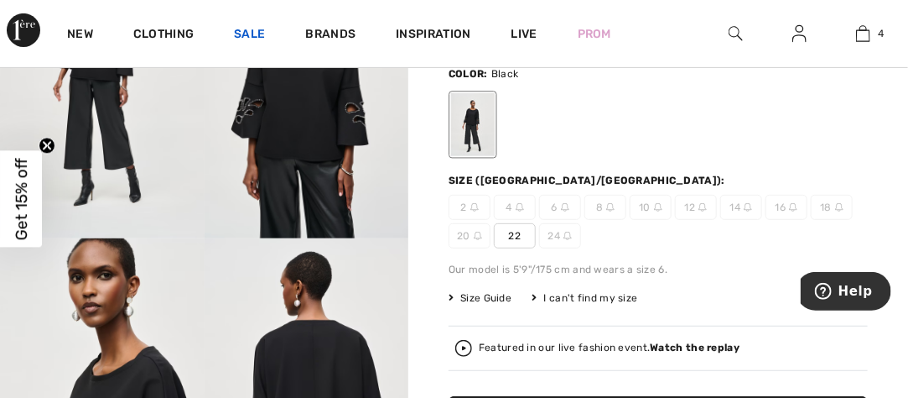
scroll to position [84, 0]
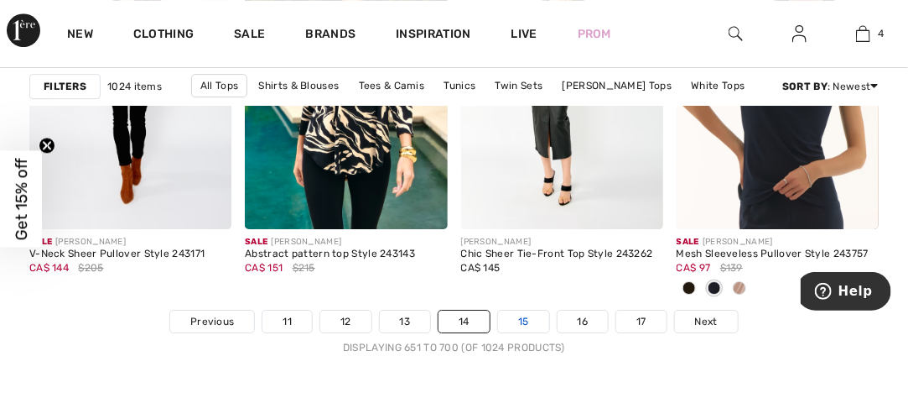
click at [518, 310] on link "15" at bounding box center [523, 321] width 51 height 22
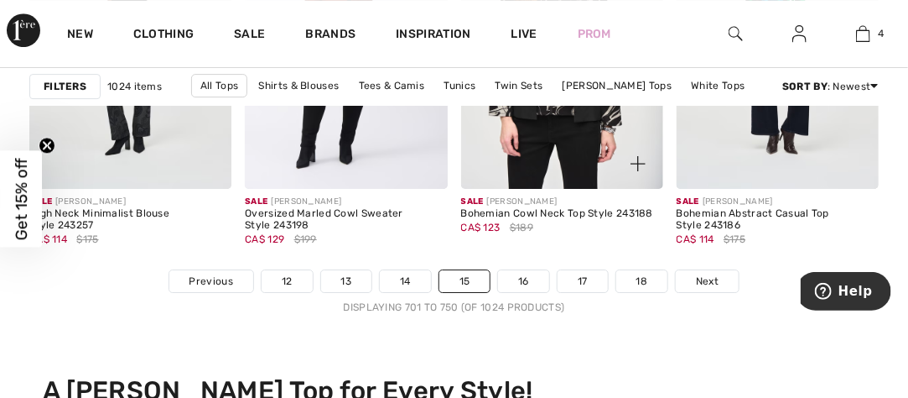
scroll to position [6123, 0]
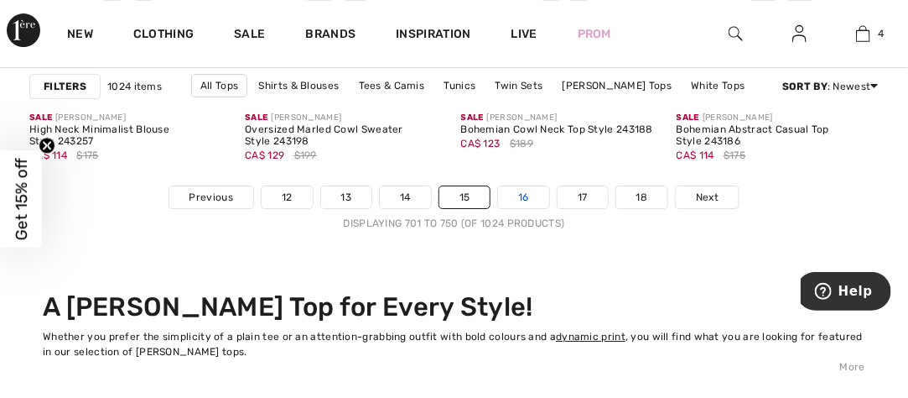
click at [539, 201] on link "16" at bounding box center [523, 197] width 51 height 22
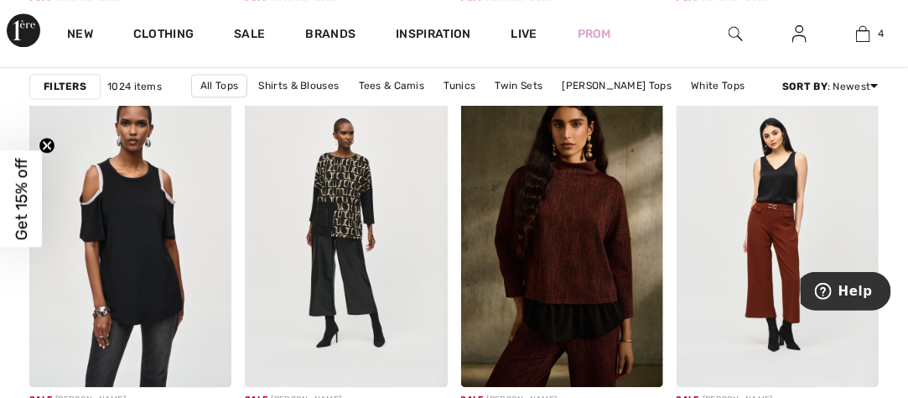
scroll to position [1342, 0]
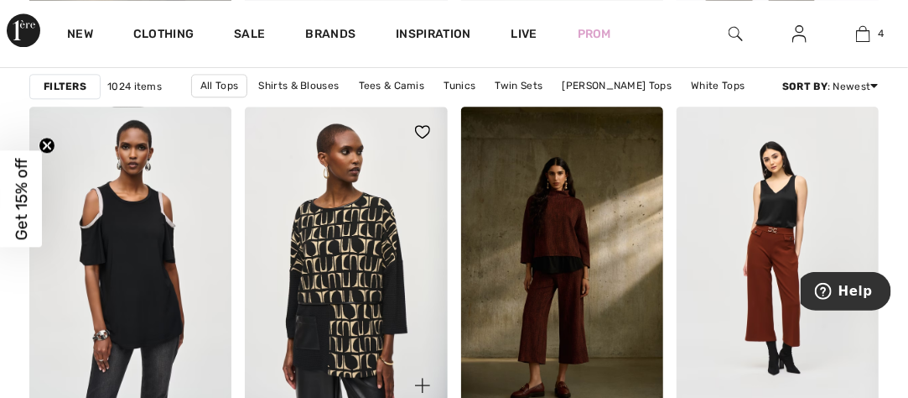
click at [414, 223] on img at bounding box center [346, 259] width 202 height 304
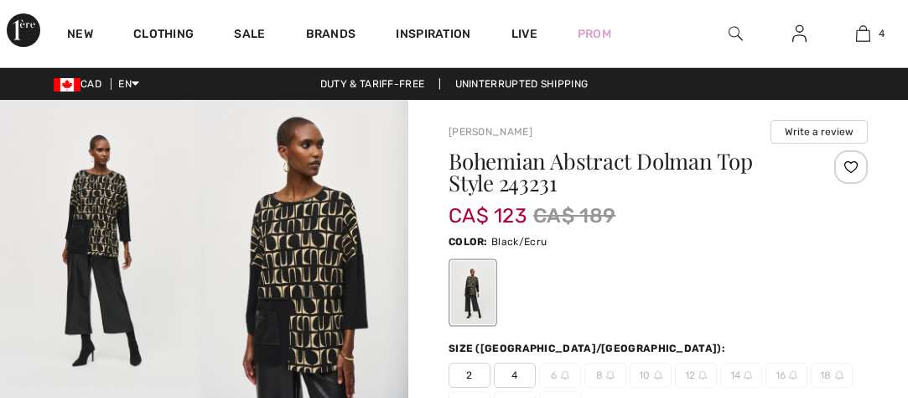
checkbox input "true"
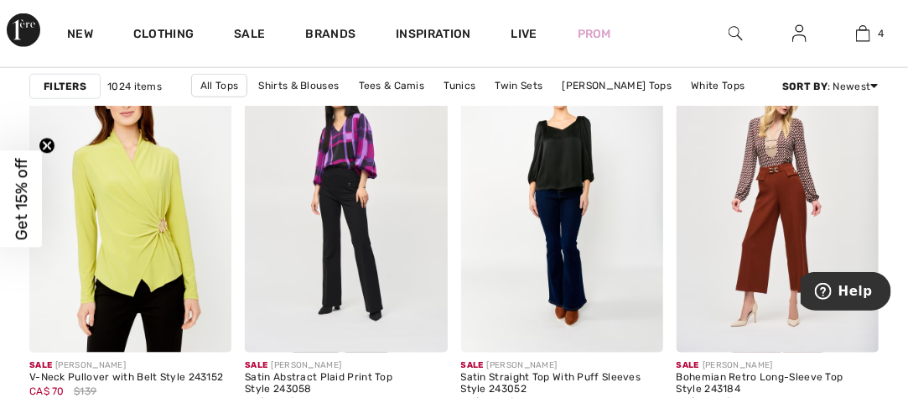
scroll to position [2768, 0]
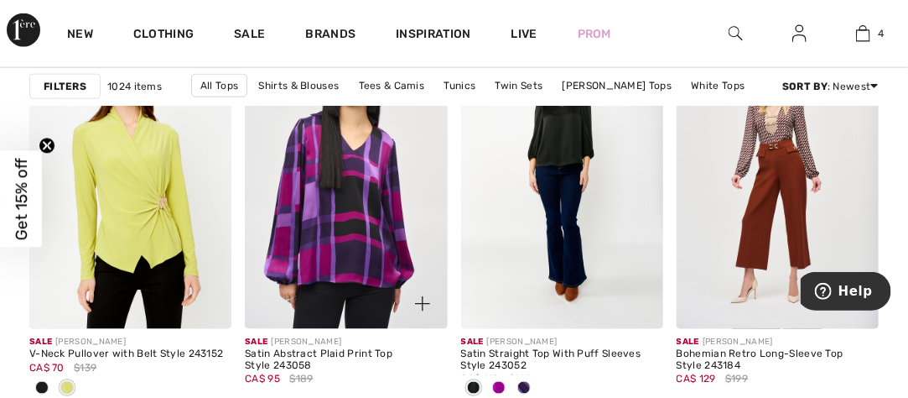
click at [394, 208] on img at bounding box center [346, 177] width 202 height 304
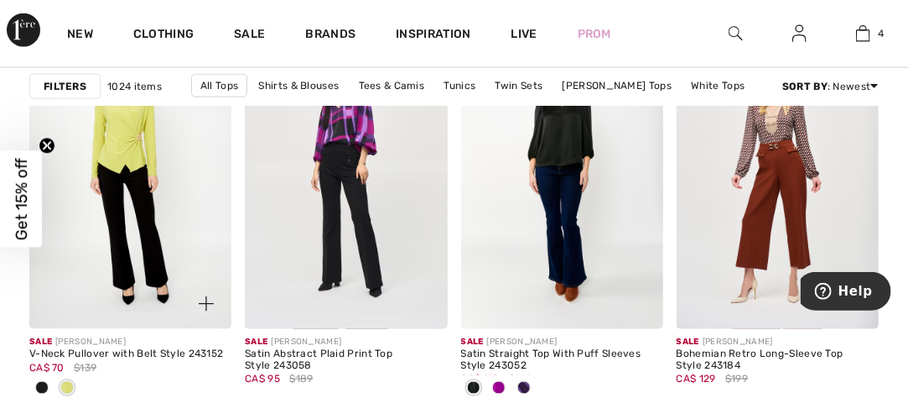
click at [139, 153] on img at bounding box center [130, 177] width 202 height 304
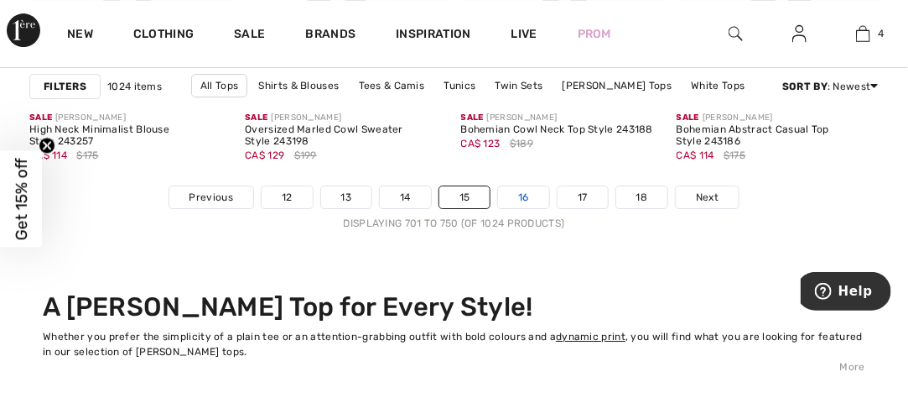
click at [538, 191] on link "16" at bounding box center [523, 197] width 51 height 22
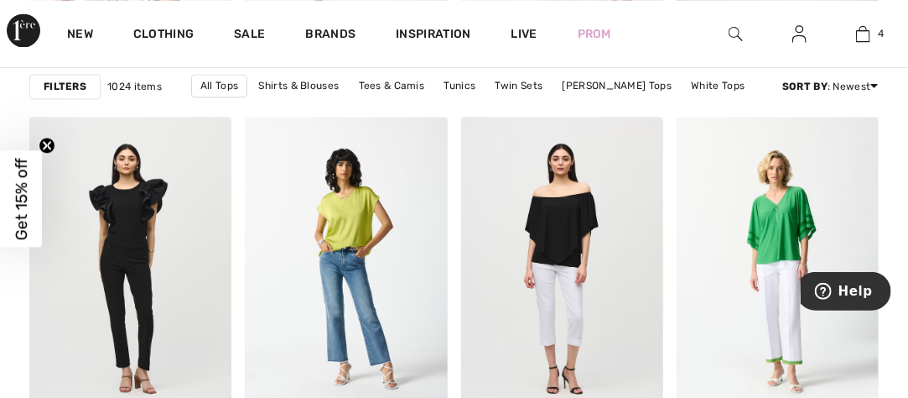
scroll to position [5452, 0]
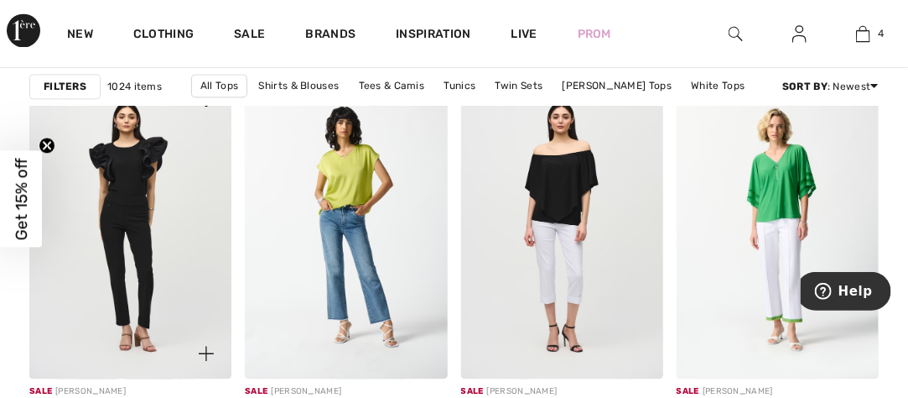
click at [219, 114] on span at bounding box center [207, 100] width 34 height 34
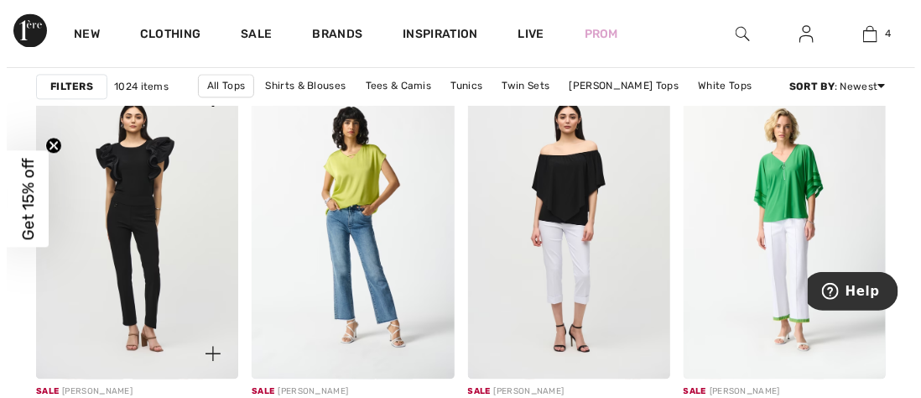
scroll to position [5513, 0]
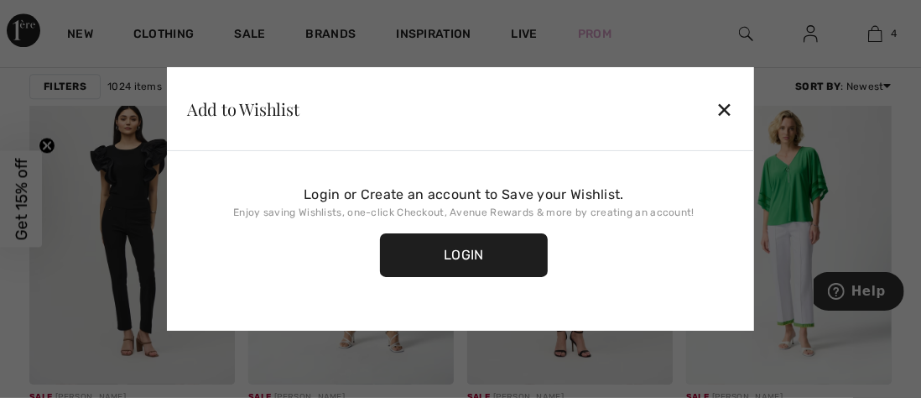
click at [726, 108] on div "✕" at bounding box center [725, 108] width 18 height 35
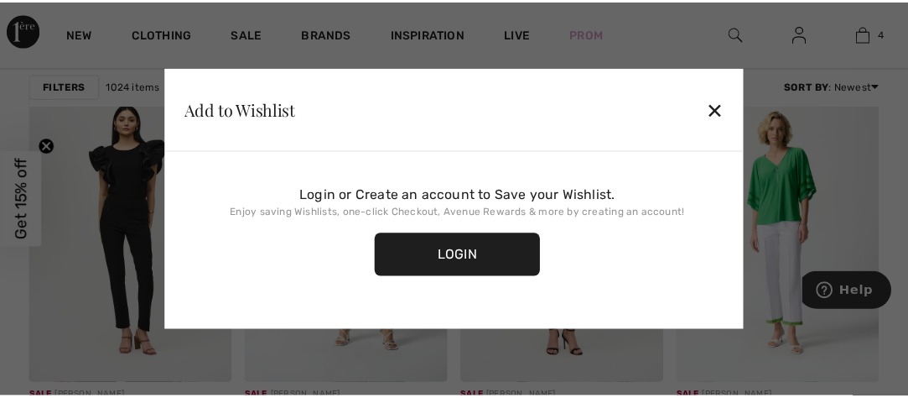
scroll to position [5452, 0]
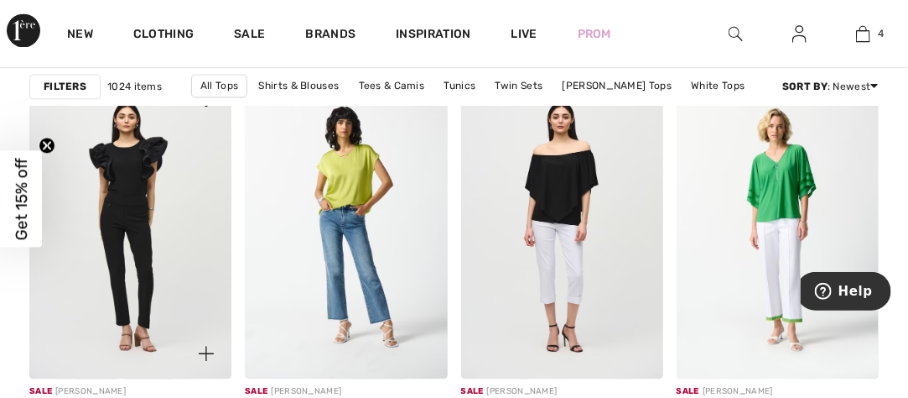
click at [180, 143] on div at bounding box center [197, 110] width 70 height 70
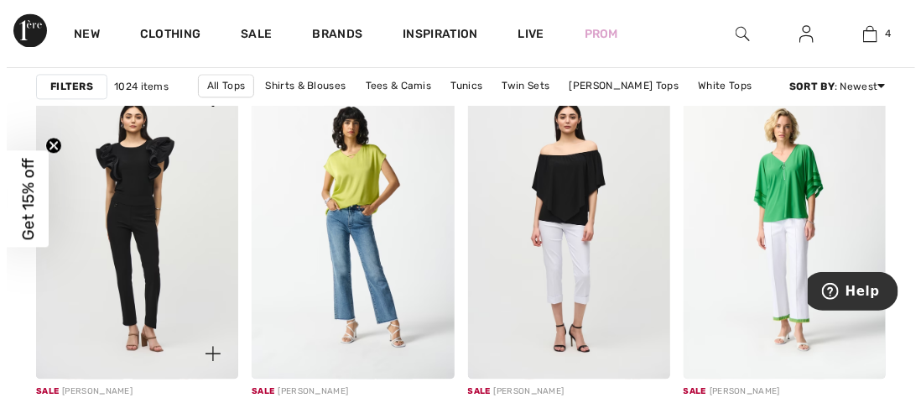
scroll to position [5513, 0]
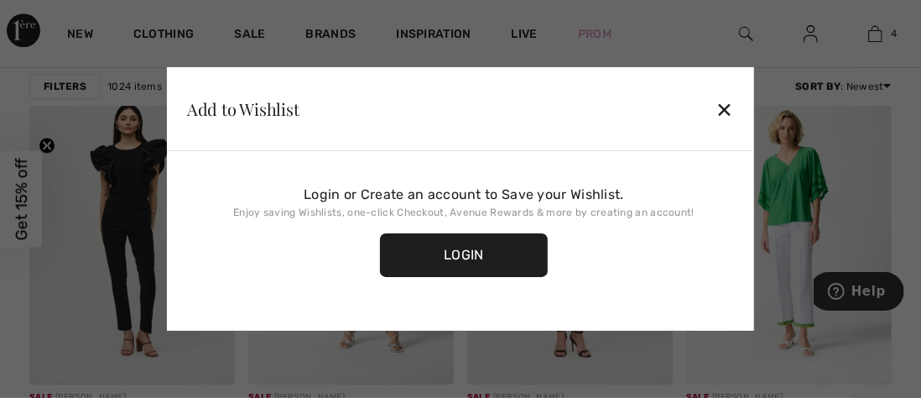
click at [725, 106] on div "✕" at bounding box center [725, 108] width 18 height 35
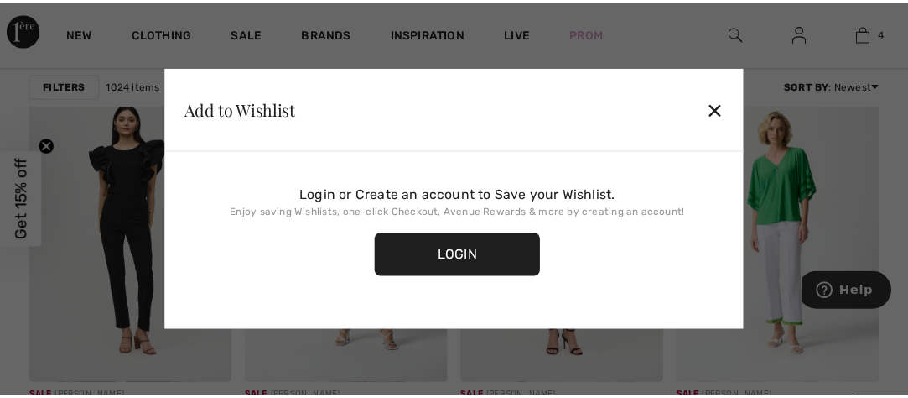
scroll to position [5452, 0]
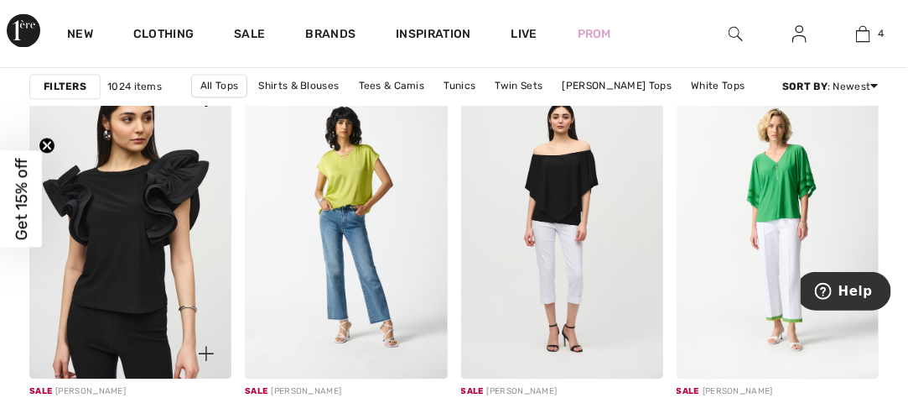
click at [219, 267] on img at bounding box center [130, 227] width 202 height 304
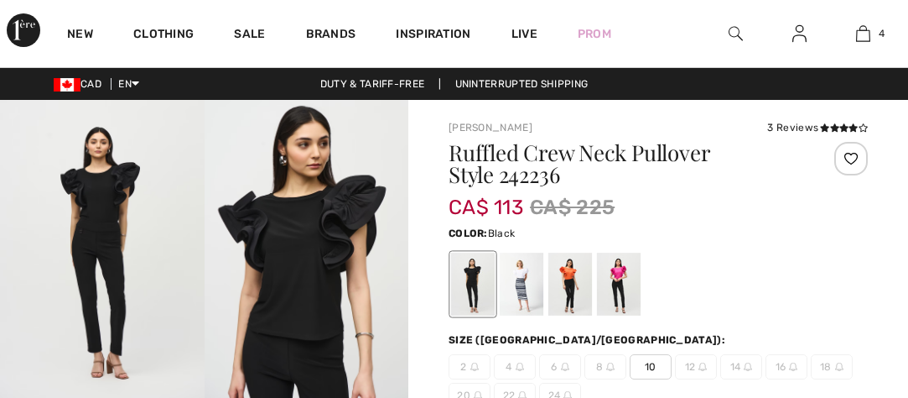
checkbox input "true"
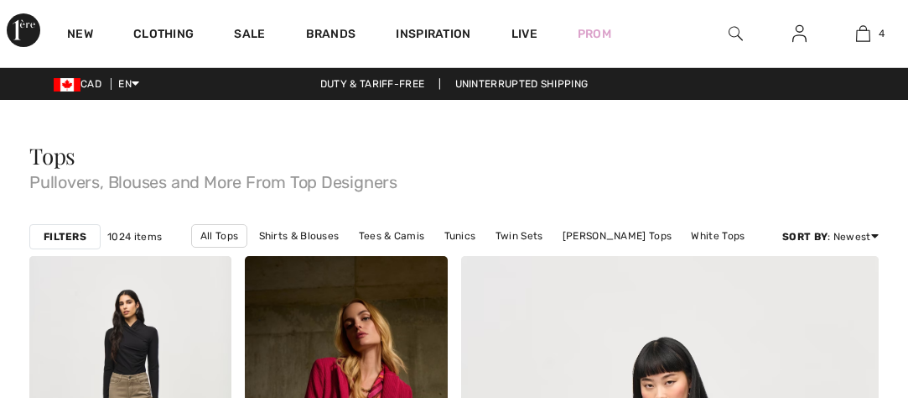
checkbox input "true"
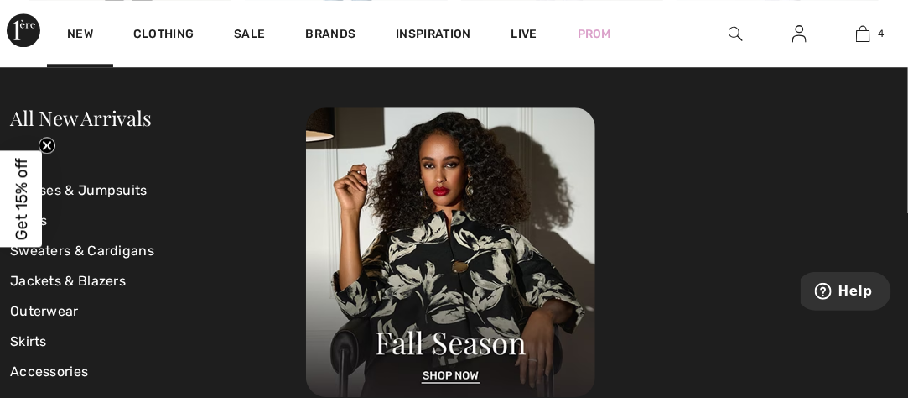
scroll to position [5620, 0]
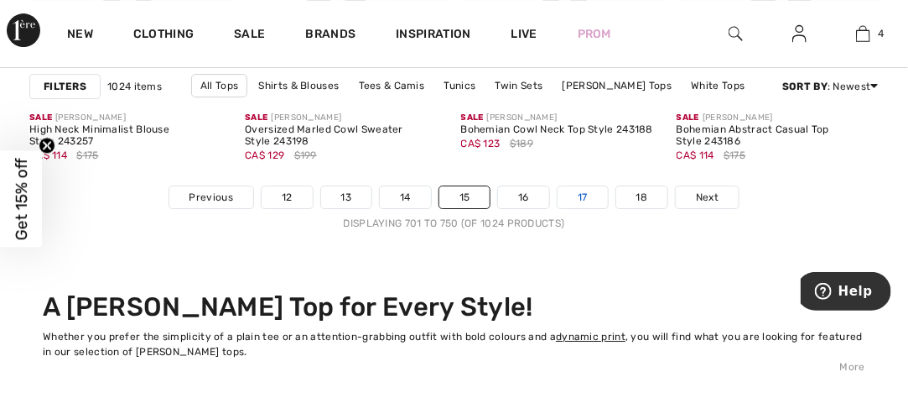
click at [597, 194] on link "17" at bounding box center [583, 197] width 50 height 22
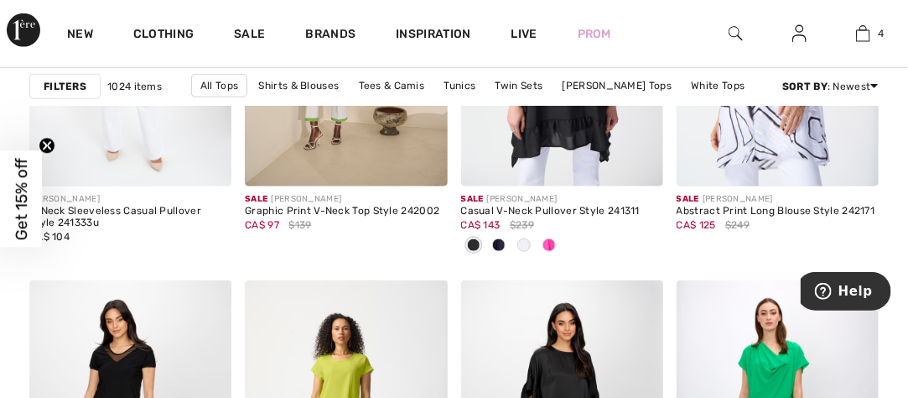
scroll to position [2516, 0]
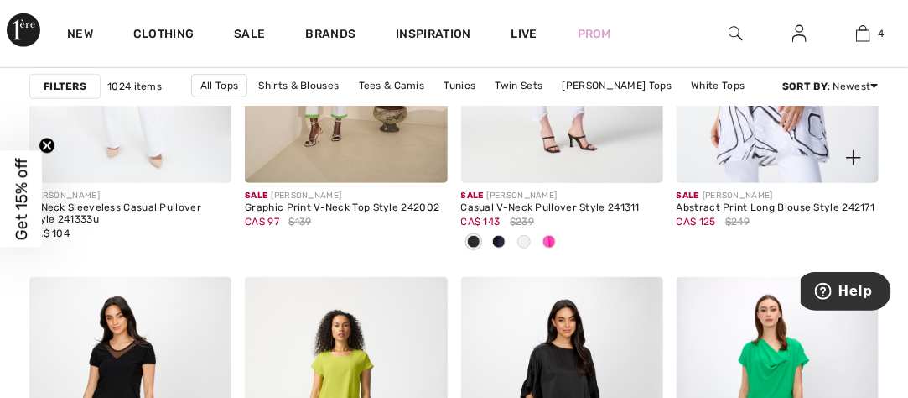
click at [848, 148] on span at bounding box center [854, 158] width 34 height 34
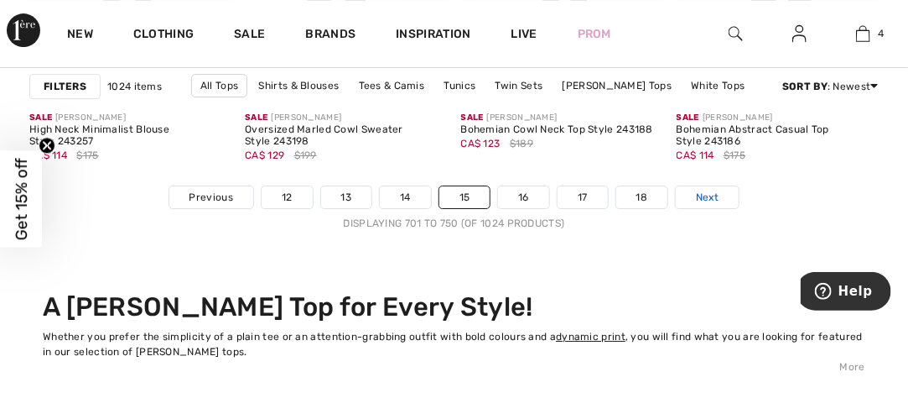
click at [705, 195] on span "Next" at bounding box center [707, 197] width 23 height 15
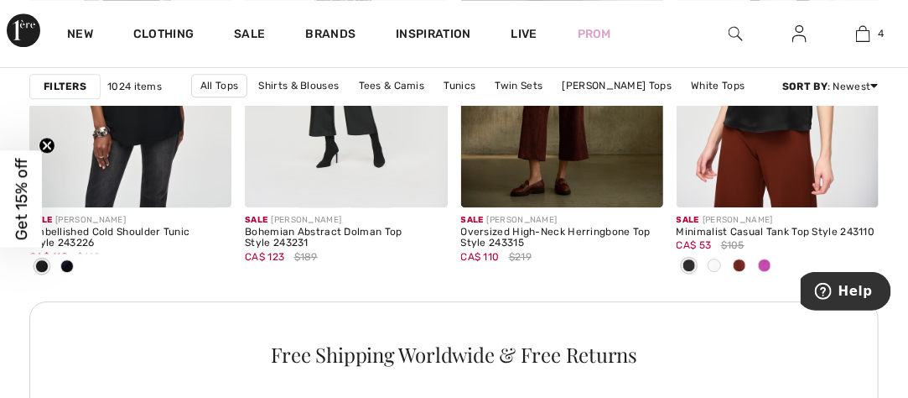
scroll to position [1510, 0]
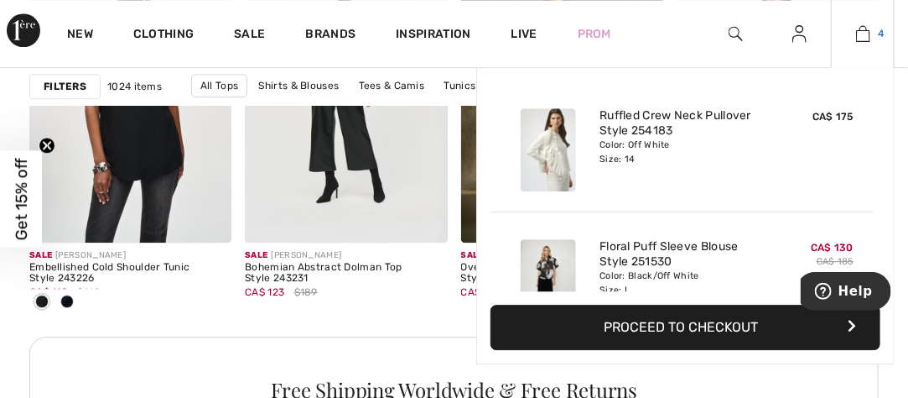
click at [867, 33] on img at bounding box center [863, 33] width 14 height 20
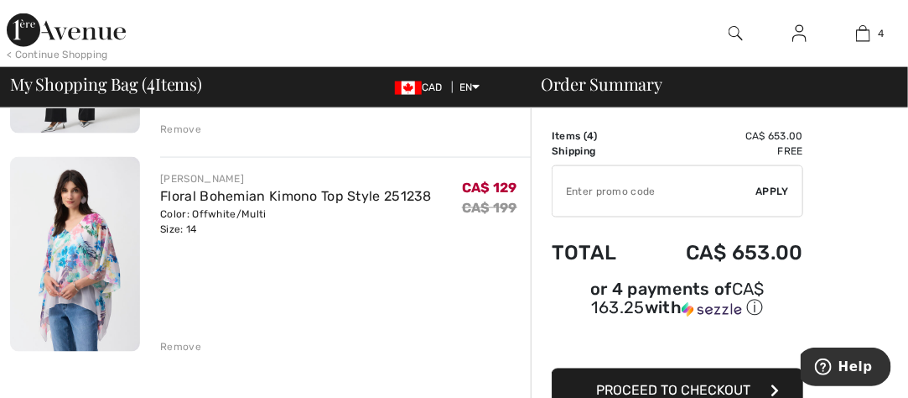
scroll to position [755, 0]
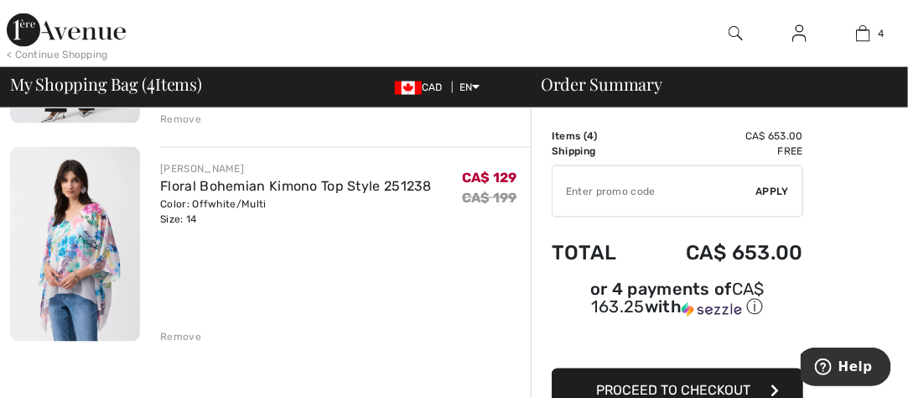
click at [164, 336] on div "Remove" at bounding box center [180, 337] width 41 height 15
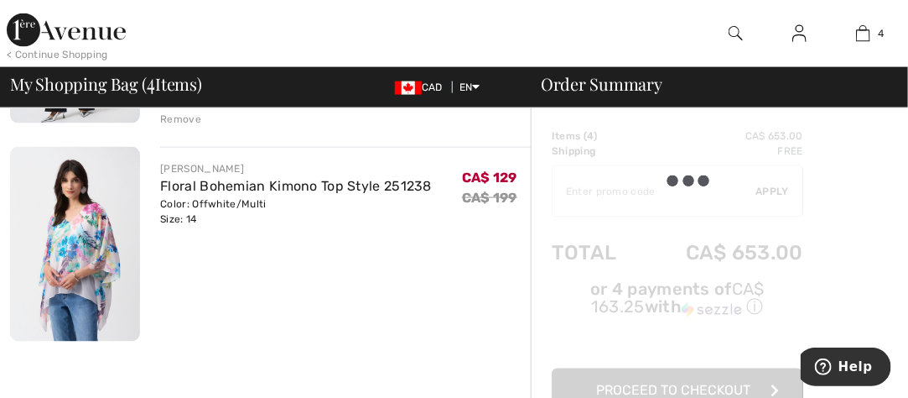
click at [164, 336] on div "Remove" at bounding box center [180, 337] width 41 height 15
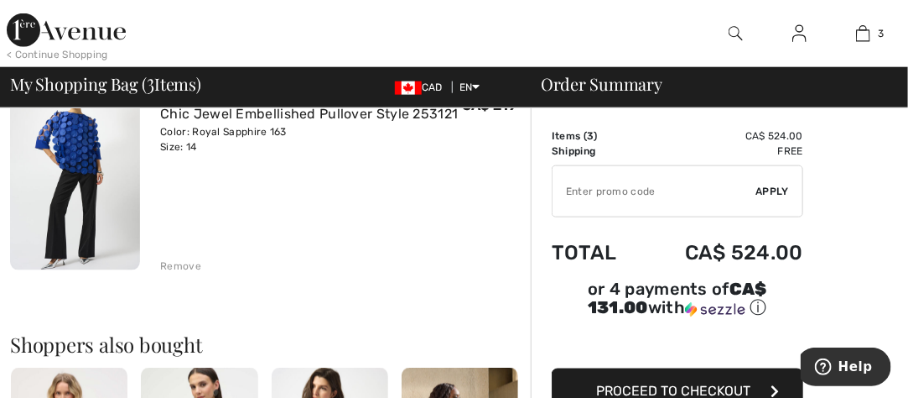
scroll to position [587, 0]
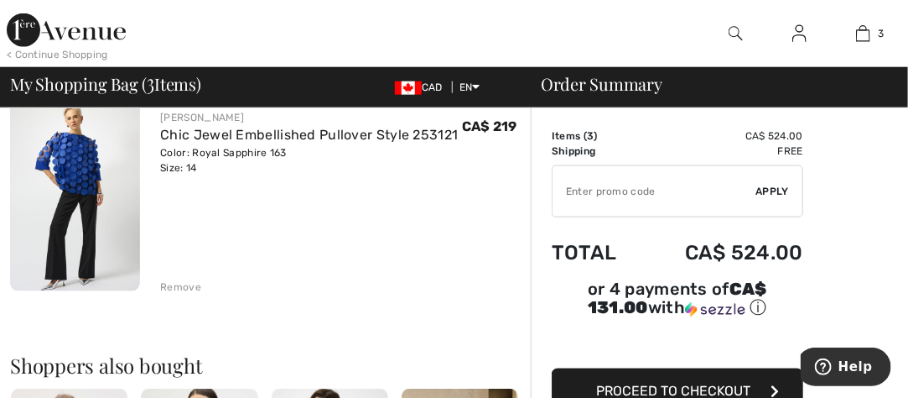
click at [174, 285] on div "Remove" at bounding box center [180, 286] width 41 height 15
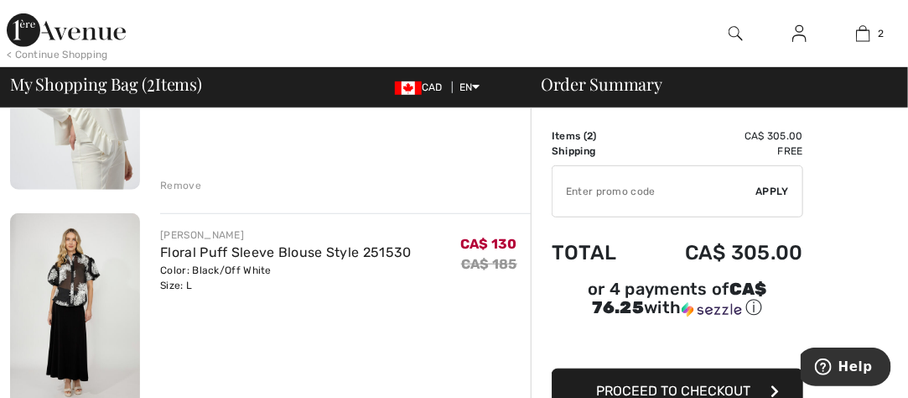
scroll to position [336, 0]
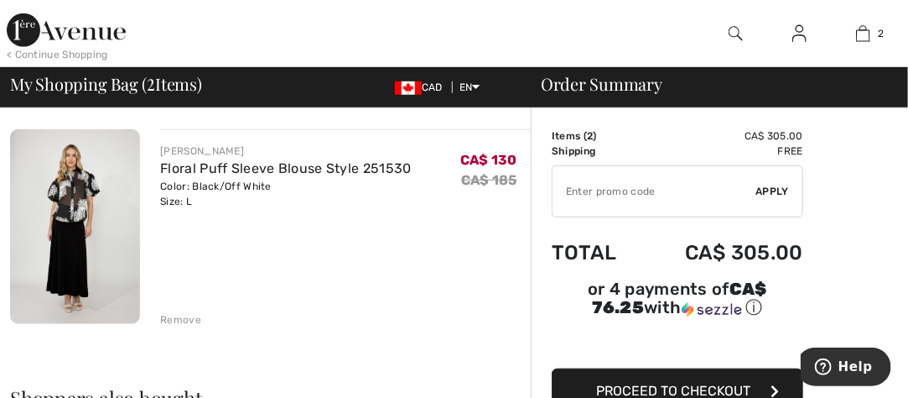
click at [168, 316] on div "Remove" at bounding box center [180, 319] width 41 height 15
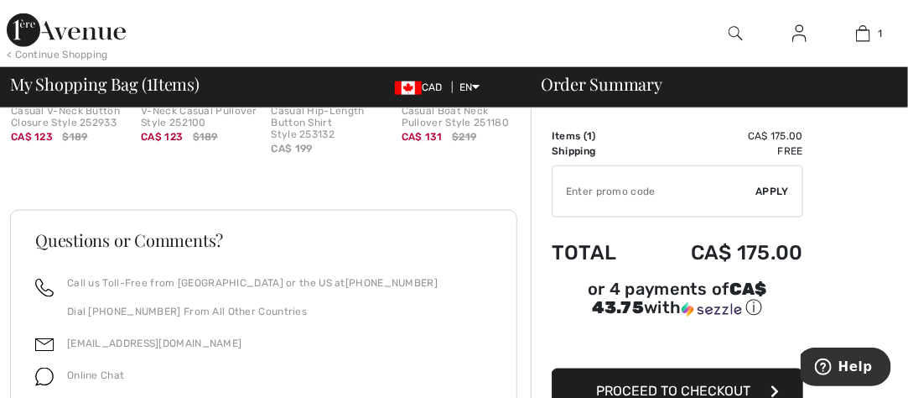
scroll to position [671, 0]
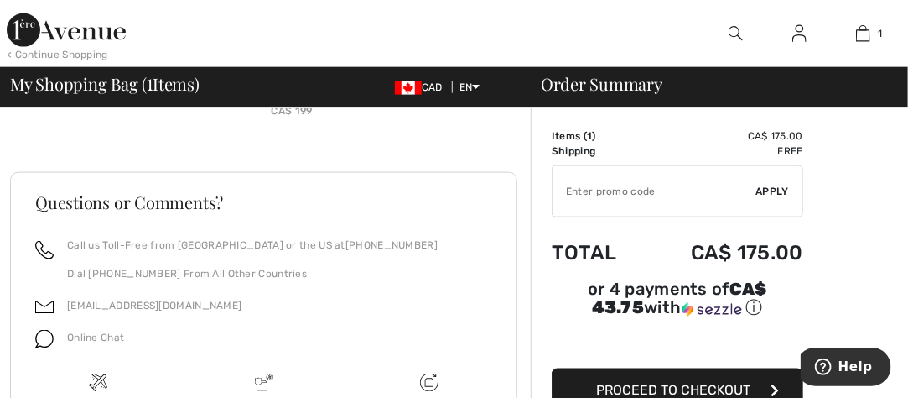
click at [710, 382] on span "Proceed to Checkout" at bounding box center [673, 390] width 154 height 16
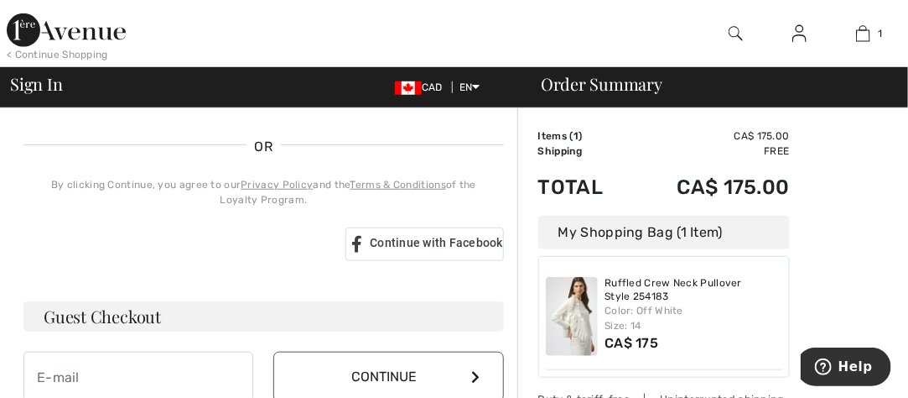
scroll to position [419, 0]
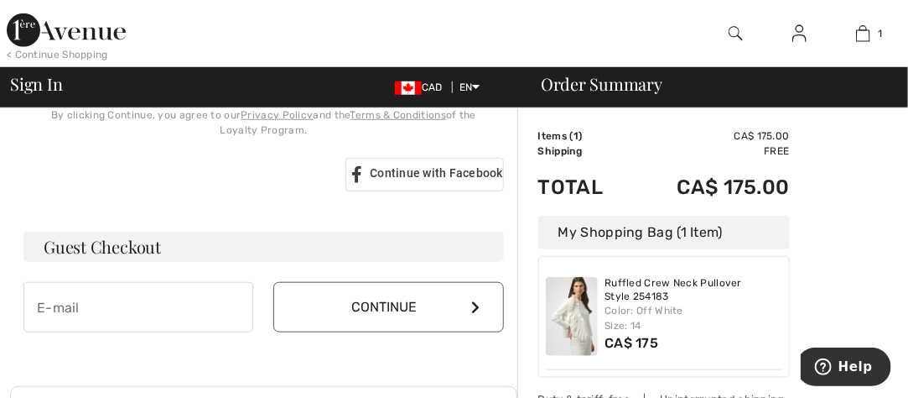
type input "[EMAIL_ADDRESS][PERSON_NAME][DOMAIN_NAME]"
click at [471, 300] on icon at bounding box center [475, 306] width 8 height 13
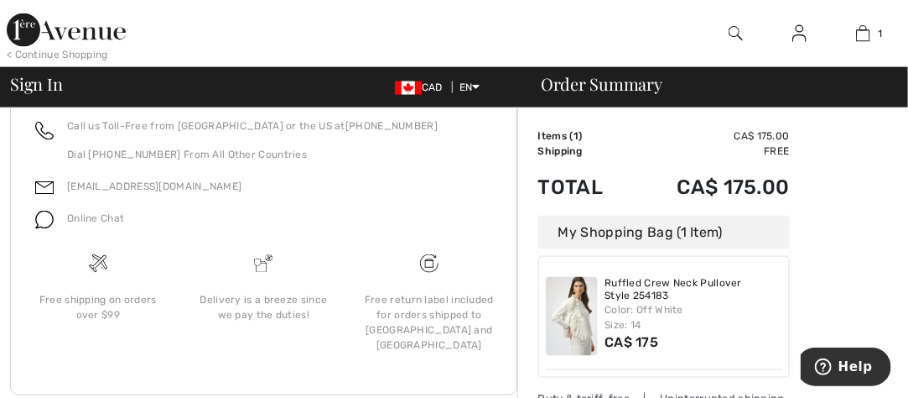
scroll to position [791, 0]
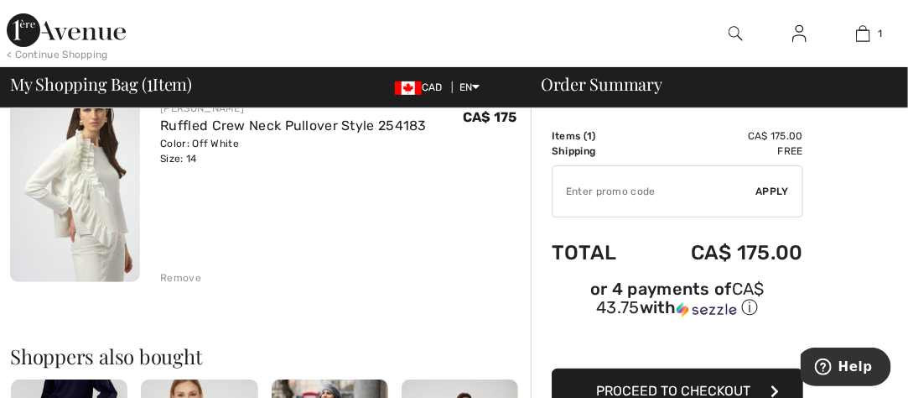
scroll to position [168, 0]
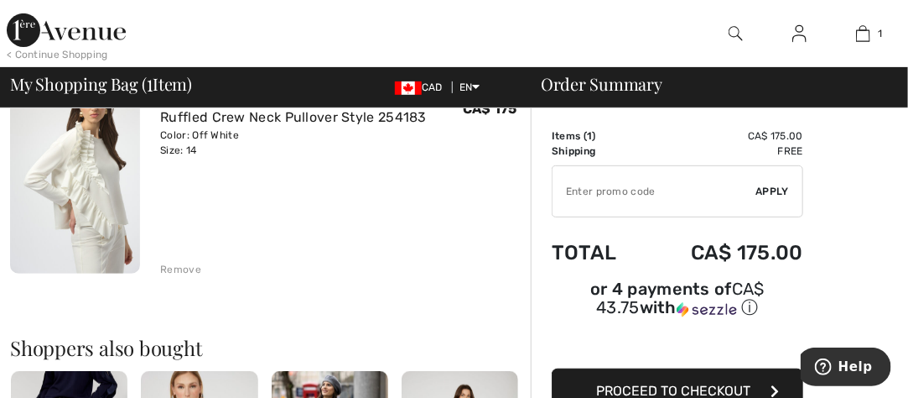
click at [176, 270] on div "Remove" at bounding box center [180, 269] width 41 height 15
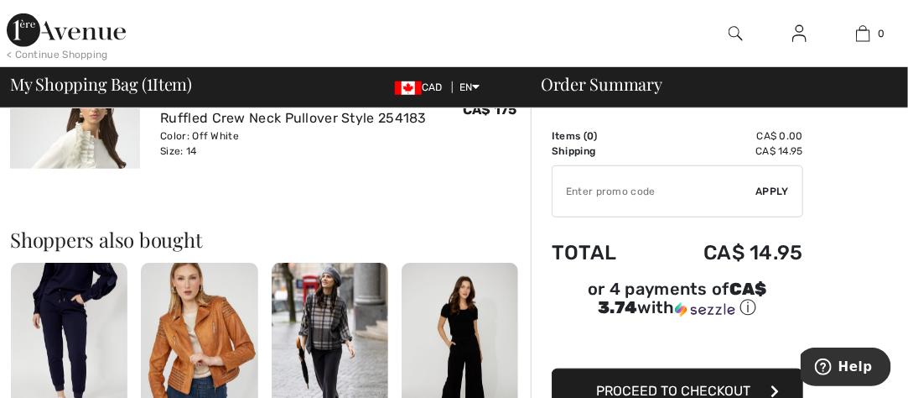
scroll to position [299, 0]
